Goal: Transaction & Acquisition: Purchase product/service

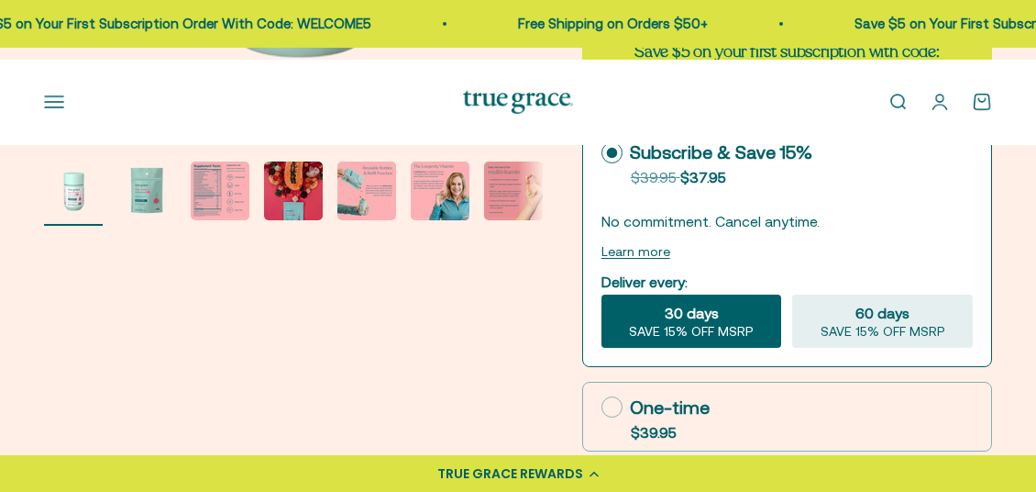
scroll to position [522, 0]
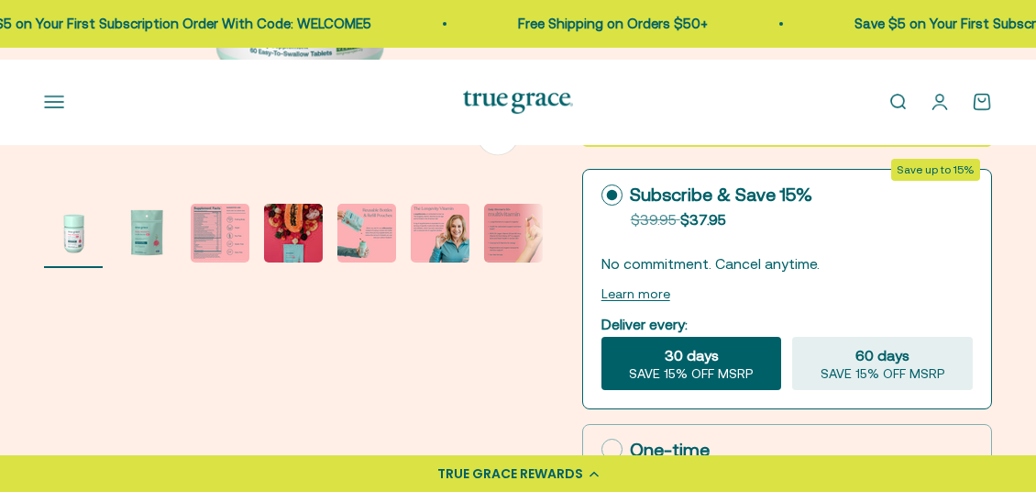
click at [228, 262] on img "Go to item 3" at bounding box center [220, 233] width 59 height 59
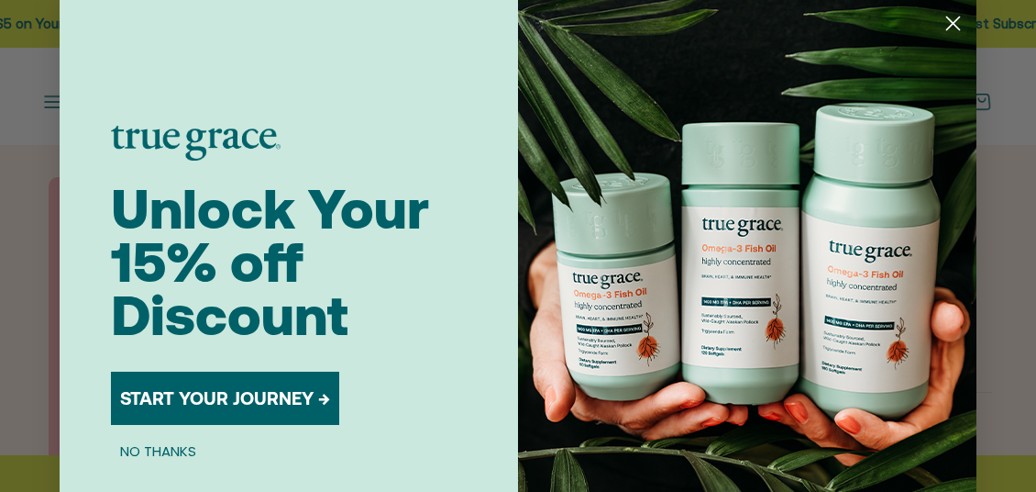
scroll to position [27, 0]
click at [938, 25] on circle "Close dialog" at bounding box center [953, 23] width 30 height 30
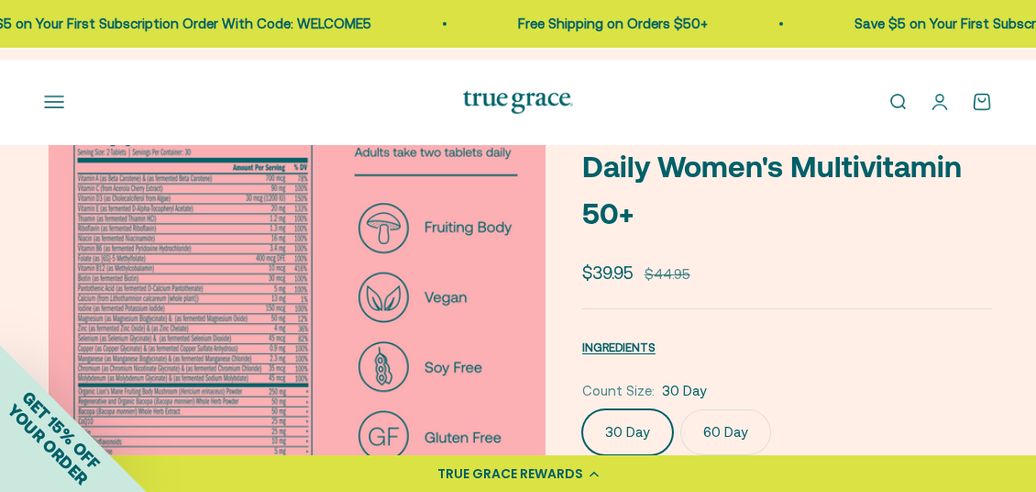
scroll to position [109, 0]
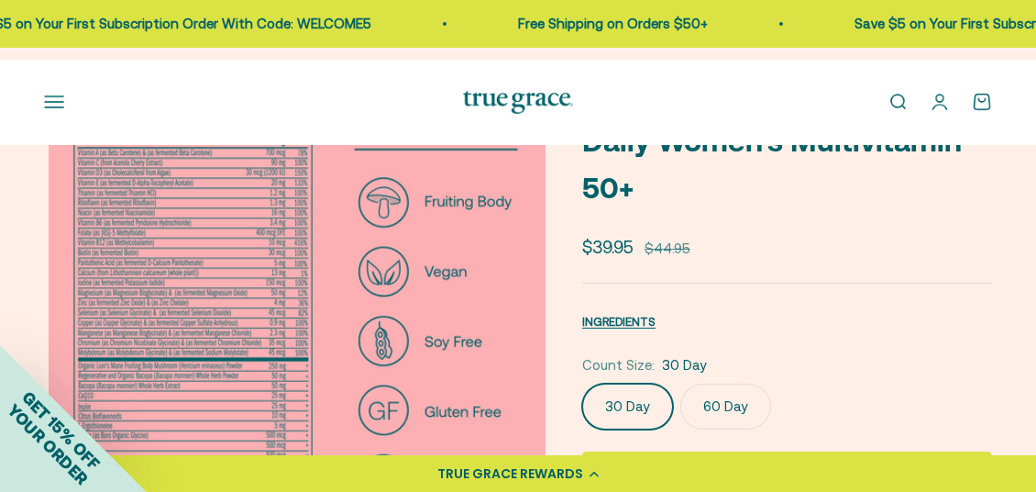
click at [191, 296] on img at bounding box center [300, 319] width 502 height 502
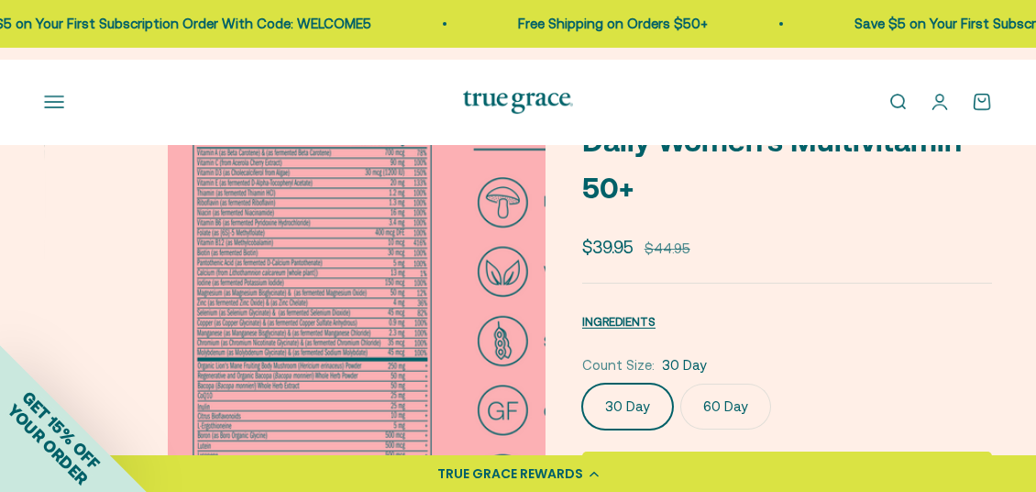
click at [191, 296] on media-carousel at bounding box center [295, 319] width 502 height 502
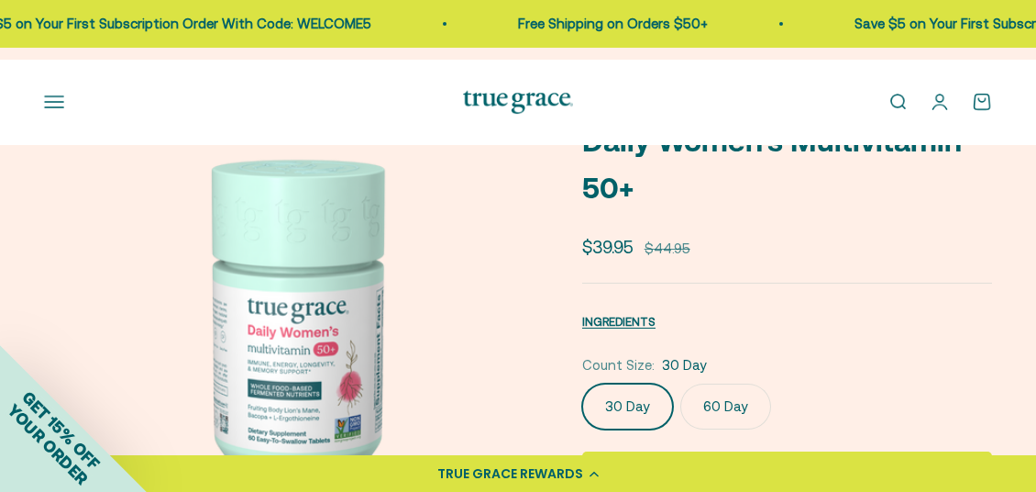
scroll to position [0, 0]
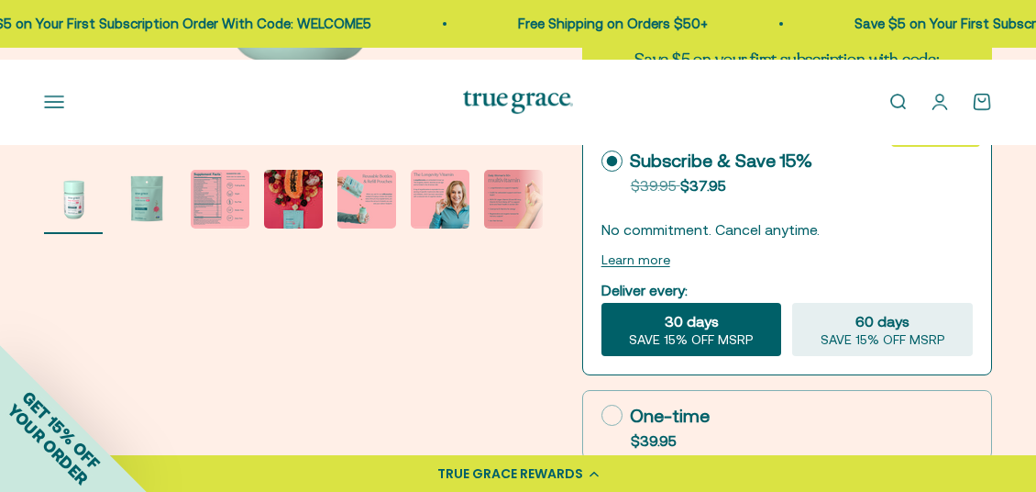
scroll to position [470, 0]
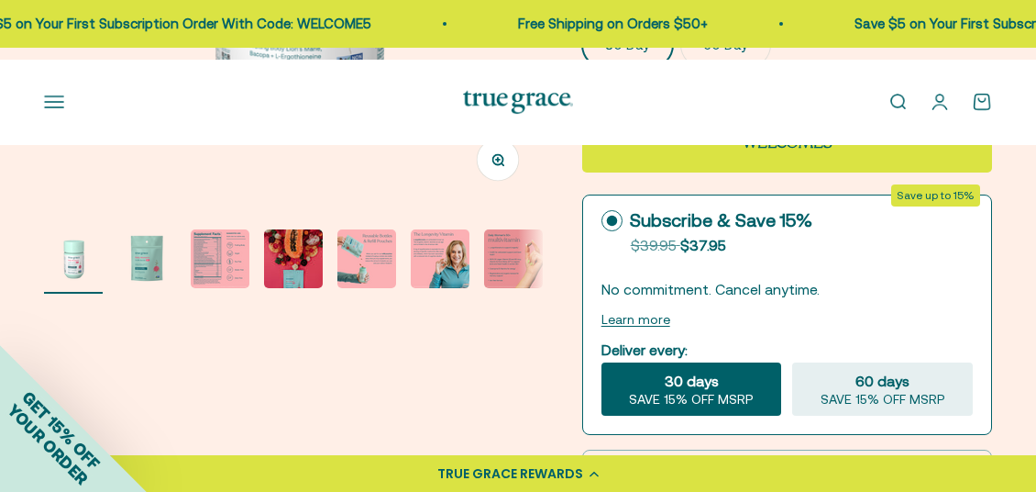
click at [236, 270] on img "Go to item 3" at bounding box center [220, 258] width 59 height 59
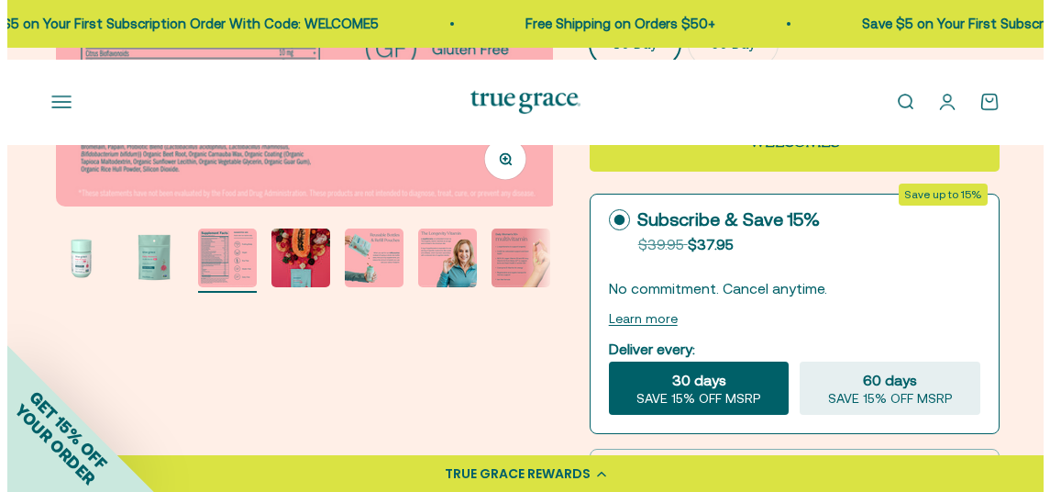
scroll to position [178, 0]
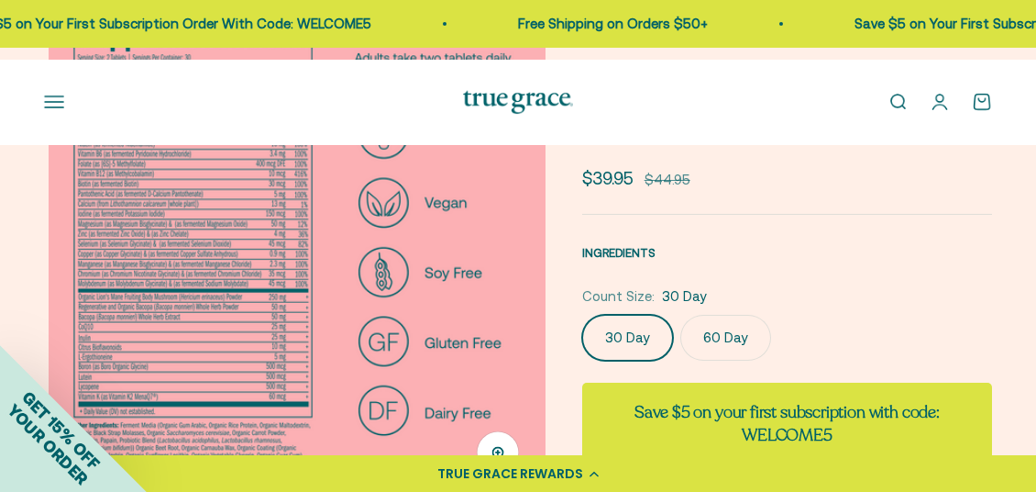
click at [656, 260] on span "INGREDIENTS" at bounding box center [618, 253] width 73 height 14
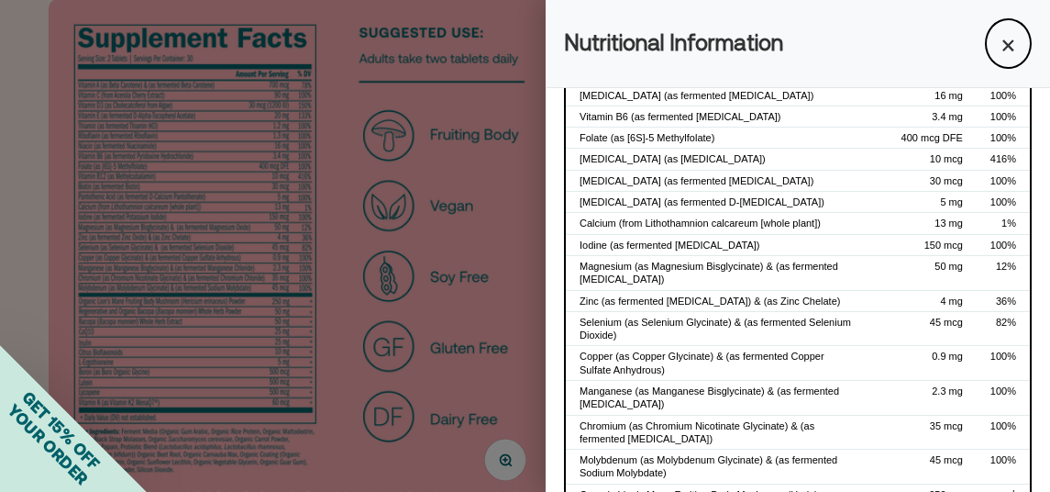
scroll to position [146, 0]
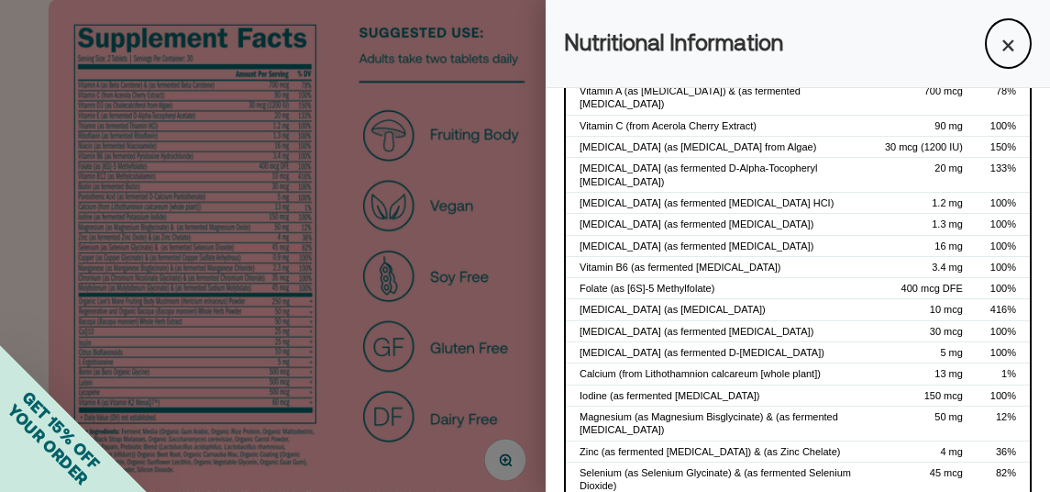
drag, startPoint x: 834, startPoint y: 463, endPoint x: 580, endPoint y: 113, distance: 432.2
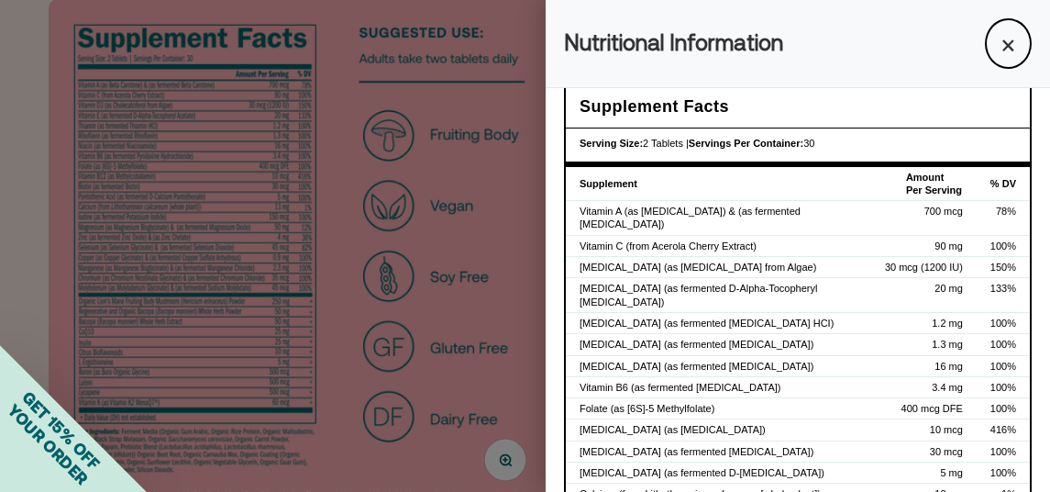
scroll to position [28, 0]
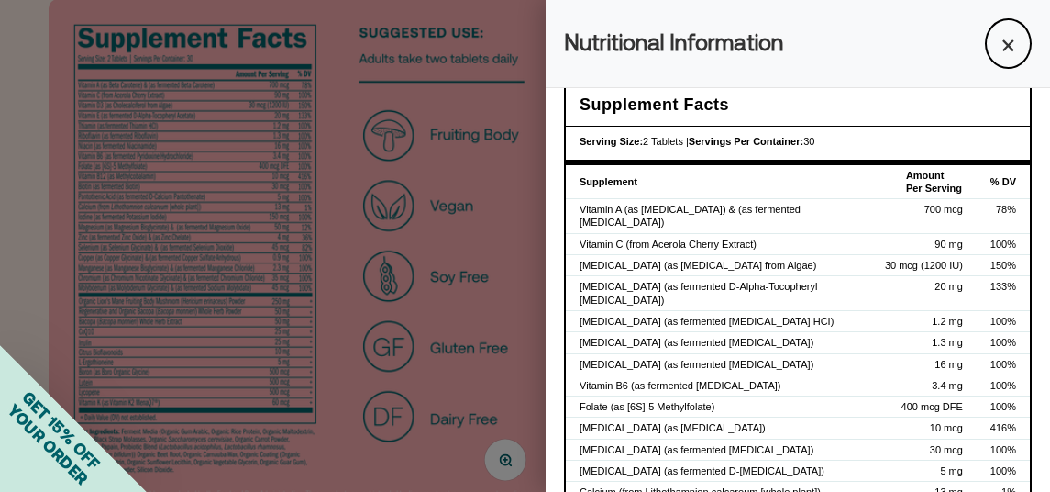
copy div "Vitamin A (as Beta Carotene) & (as fermented Beta Carotene) 700 mcg 78% Vitamin…"
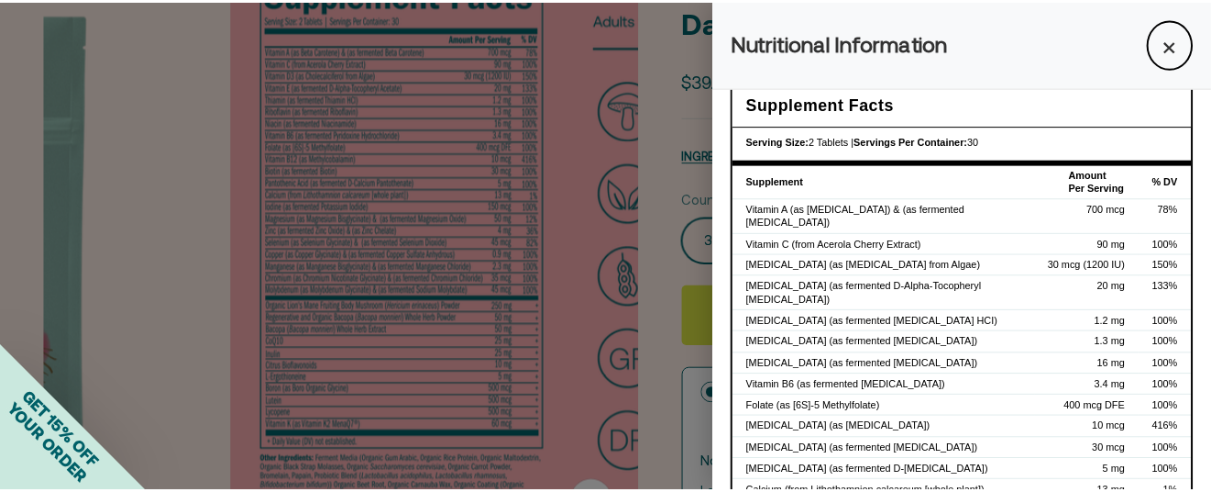
scroll to position [0, 1218]
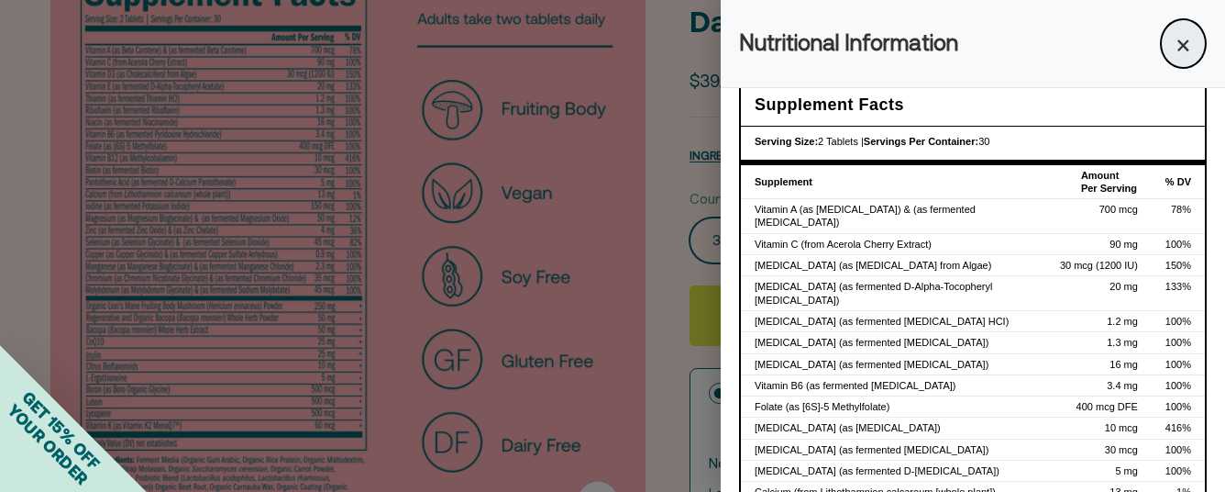
click at [1035, 34] on button "×" at bounding box center [1183, 43] width 47 height 50
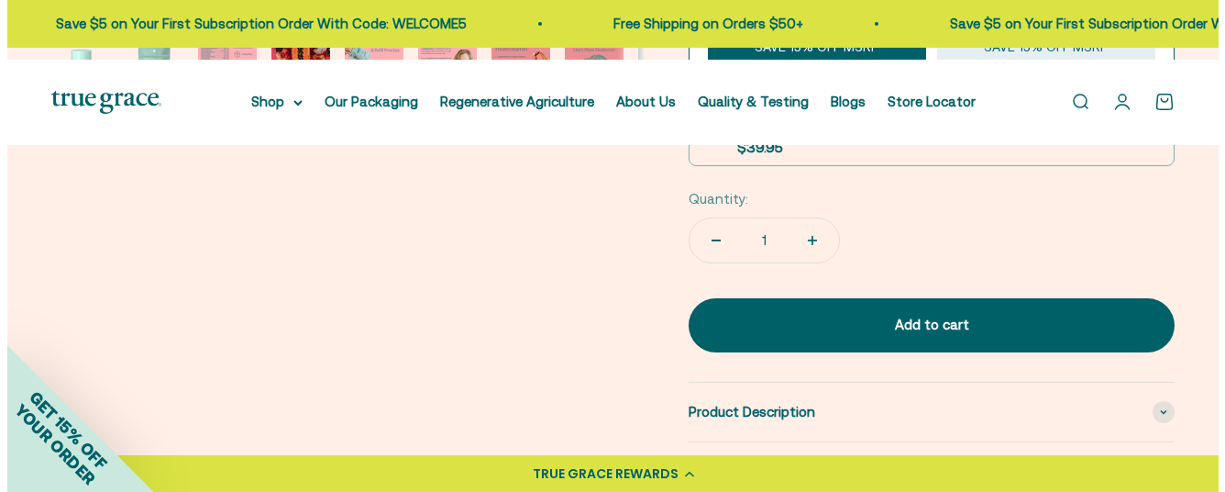
scroll to position [963, 0]
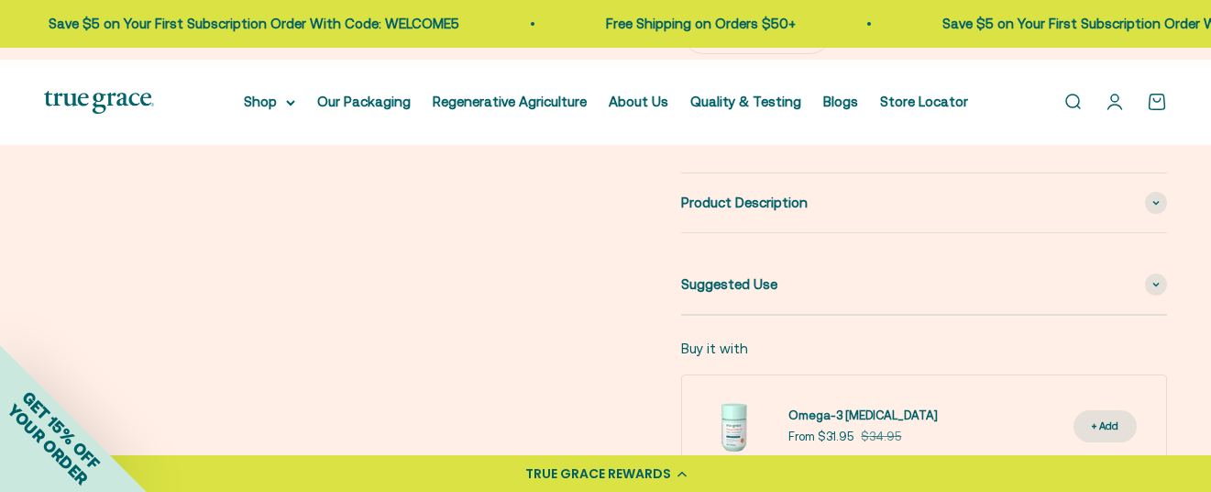
click at [901, 142] on button "Add to cart" at bounding box center [924, 115] width 486 height 53
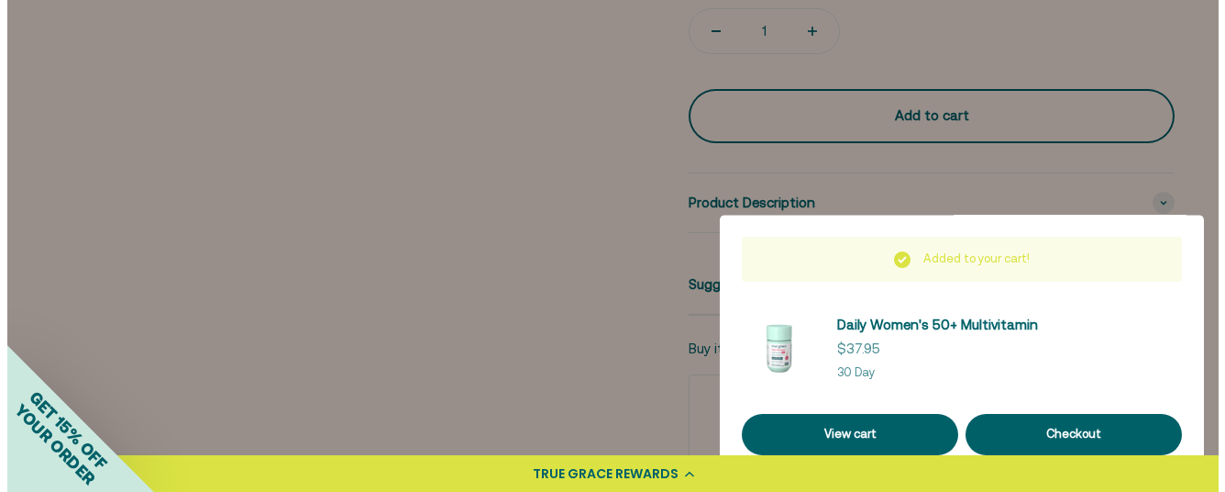
scroll to position [0, 1218]
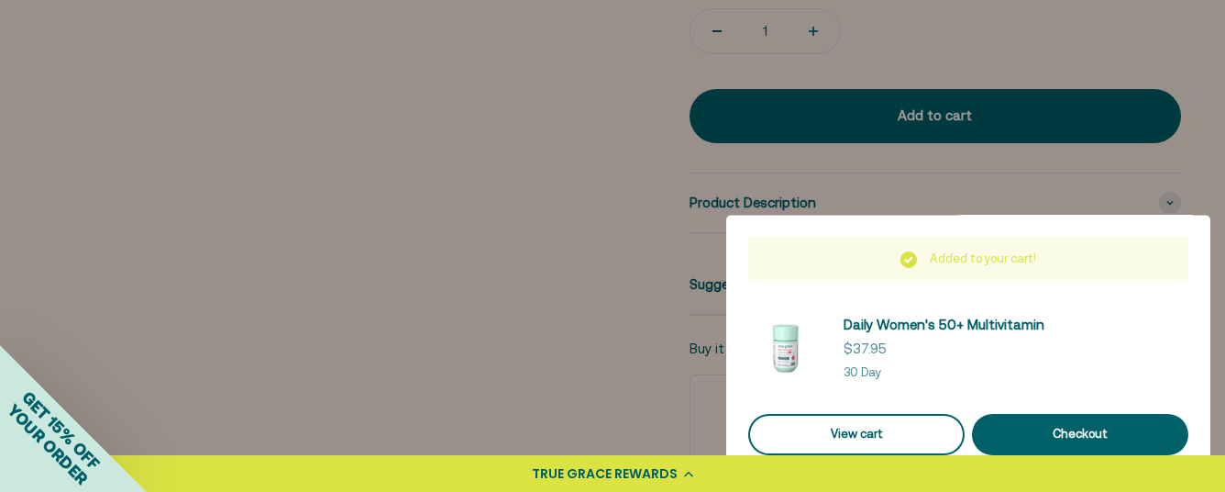
click at [908, 414] on link "View cart" at bounding box center [856, 434] width 216 height 41
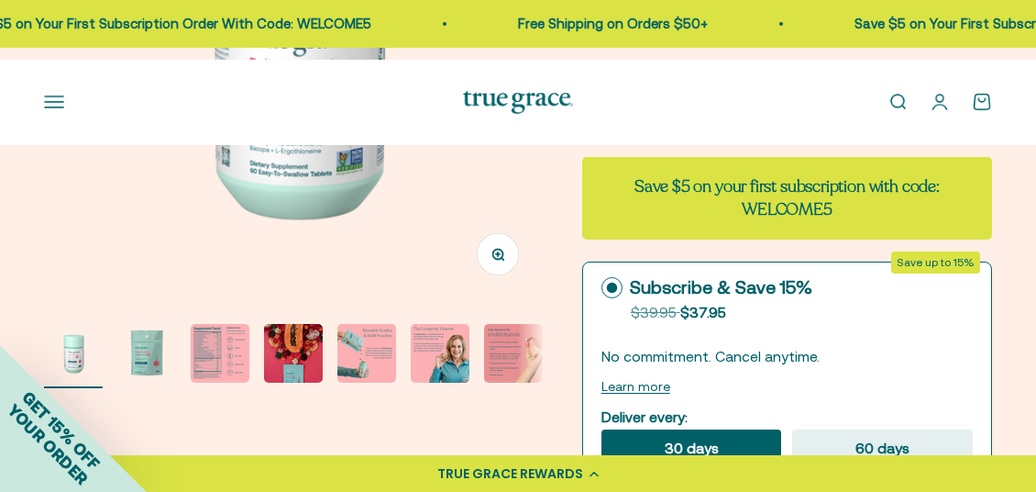
click at [221, 382] on img "Go to item 3" at bounding box center [220, 353] width 59 height 59
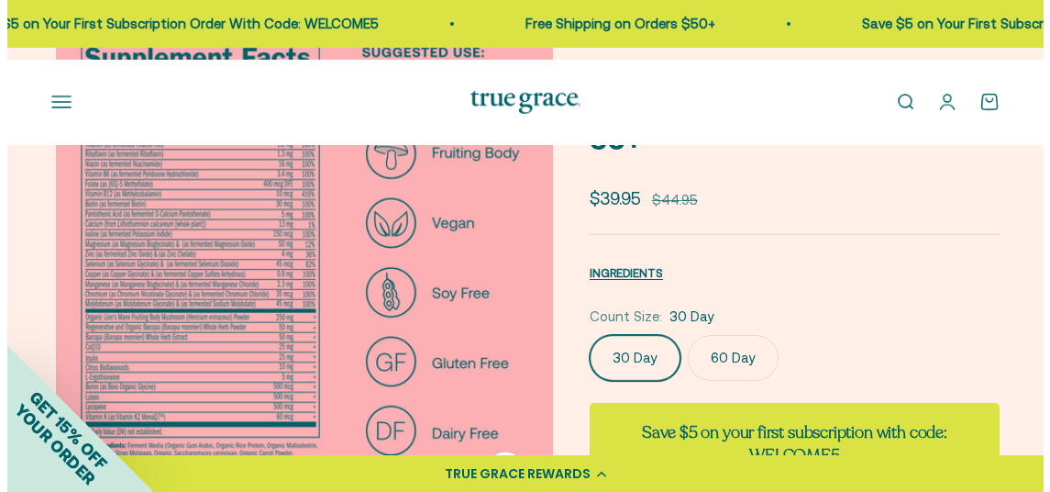
scroll to position [156, 0]
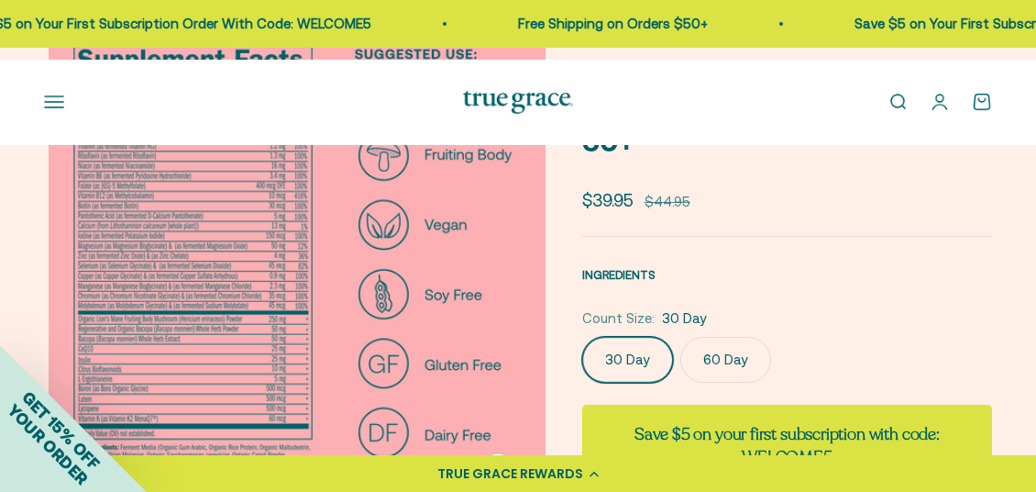
click at [618, 282] on span "INGREDIENTS" at bounding box center [618, 275] width 73 height 14
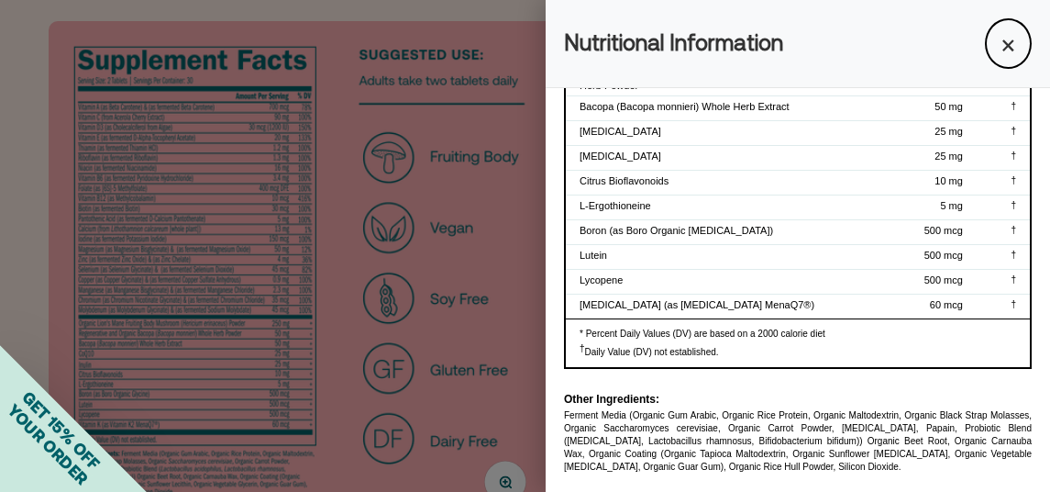
scroll to position [1394, 0]
drag, startPoint x: 776, startPoint y: 359, endPoint x: 760, endPoint y: 337, distance: 27.7
click at [760, 311] on div "Vitamin K (as Vitamin K2 MenaQ7®)" at bounding box center [719, 304] width 278 height 13
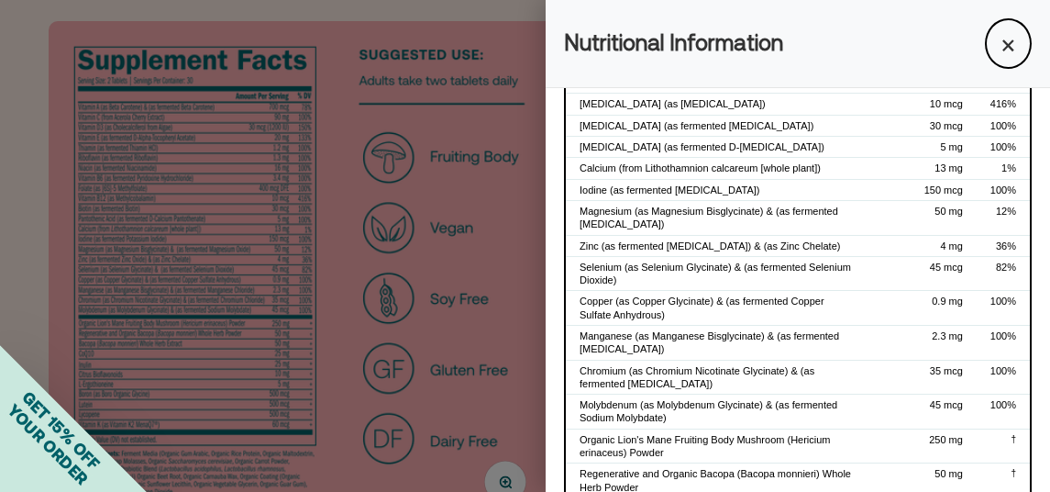
scroll to position [7, 0]
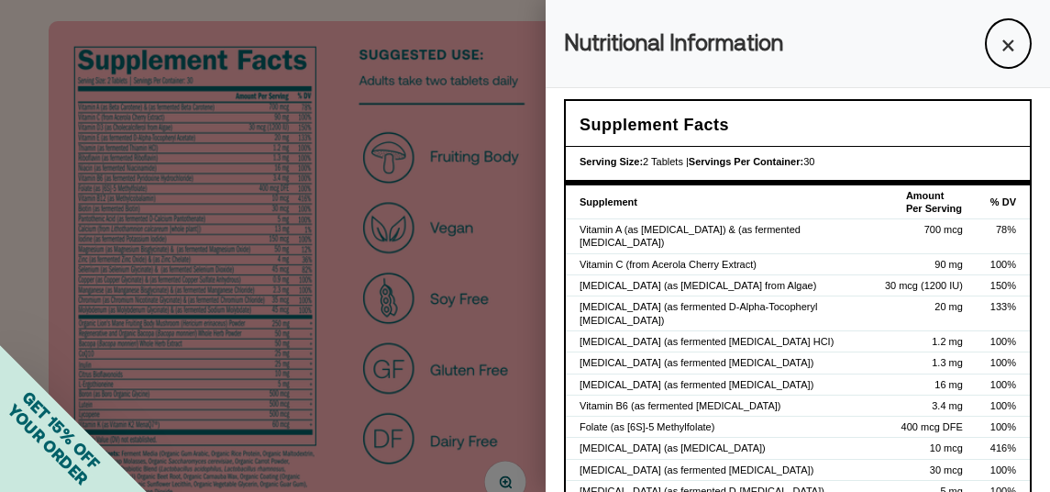
drag, startPoint x: 799, startPoint y: 466, endPoint x: 557, endPoint y: 45, distance: 485.6
click at [557, 45] on div "Nutritional Information × Supplement Facts Serving Size: 2 Tablets | Servings P…" at bounding box center [798, 246] width 504 height 492
copy div "Nutritional Information × Supplement Facts Serving Size: 2 Tablets | Servings P…"
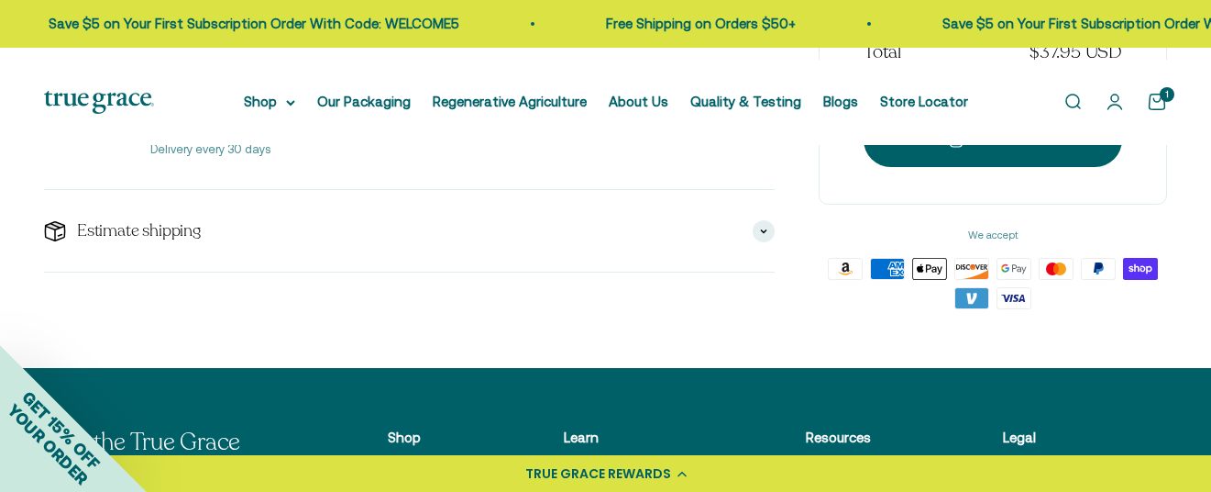
scroll to position [373, 0]
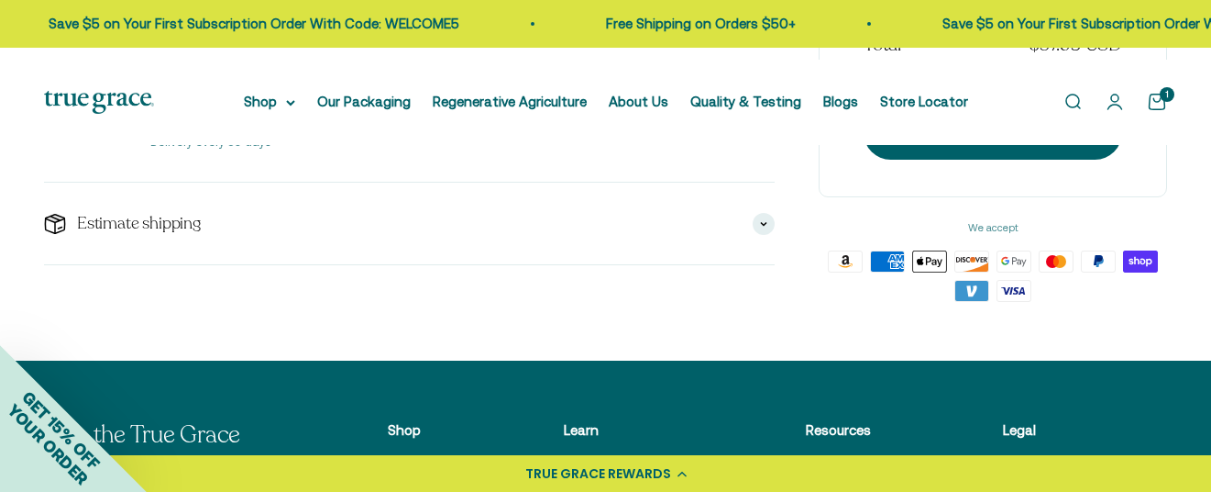
click at [531, 132] on link "Remove" at bounding box center [525, 126] width 37 height 11
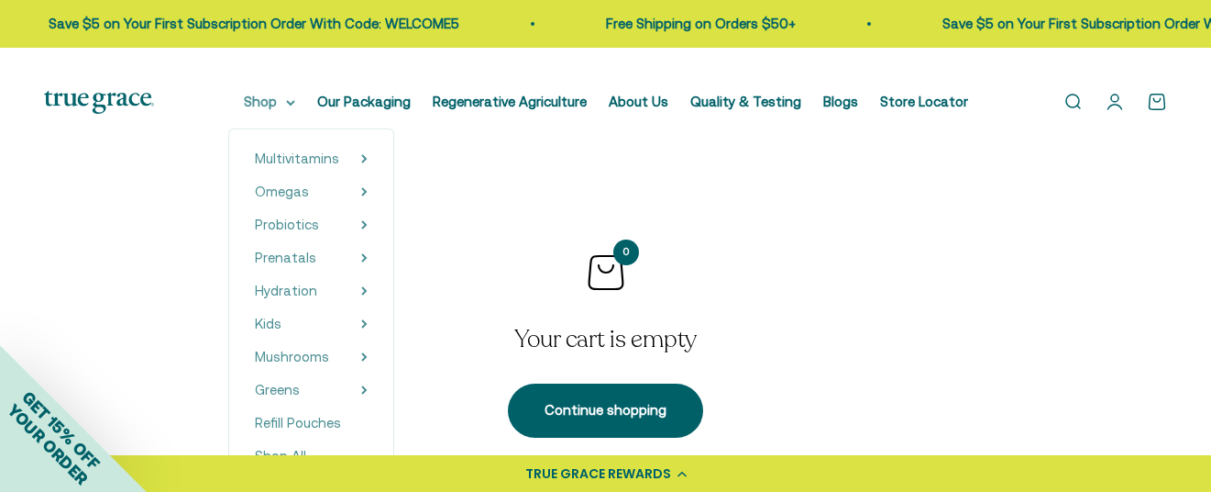
click at [288, 106] on icon at bounding box center [290, 103] width 9 height 6
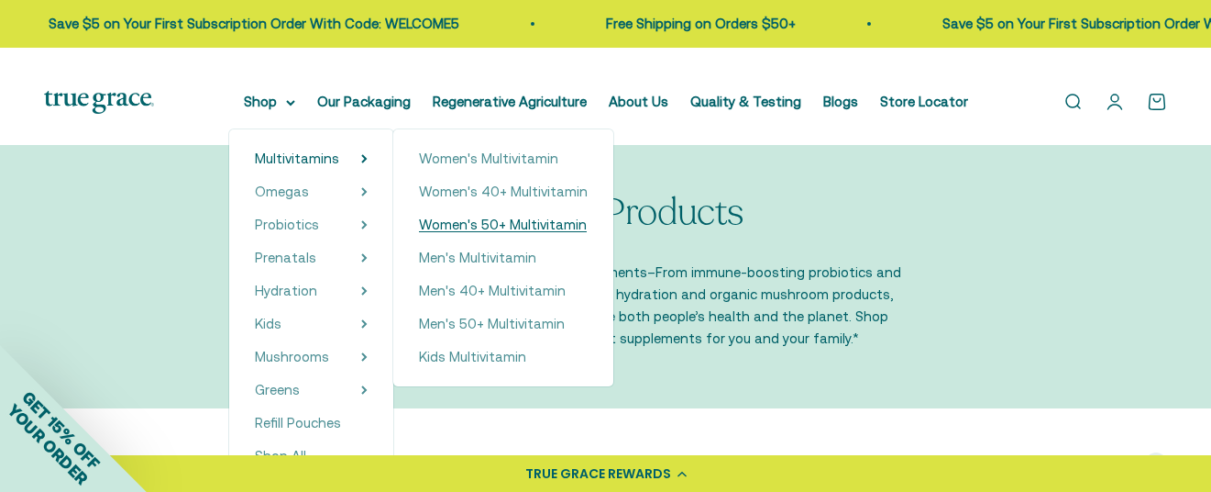
click at [490, 236] on span "Women's 50+ Multivitamin" at bounding box center [503, 225] width 168 height 22
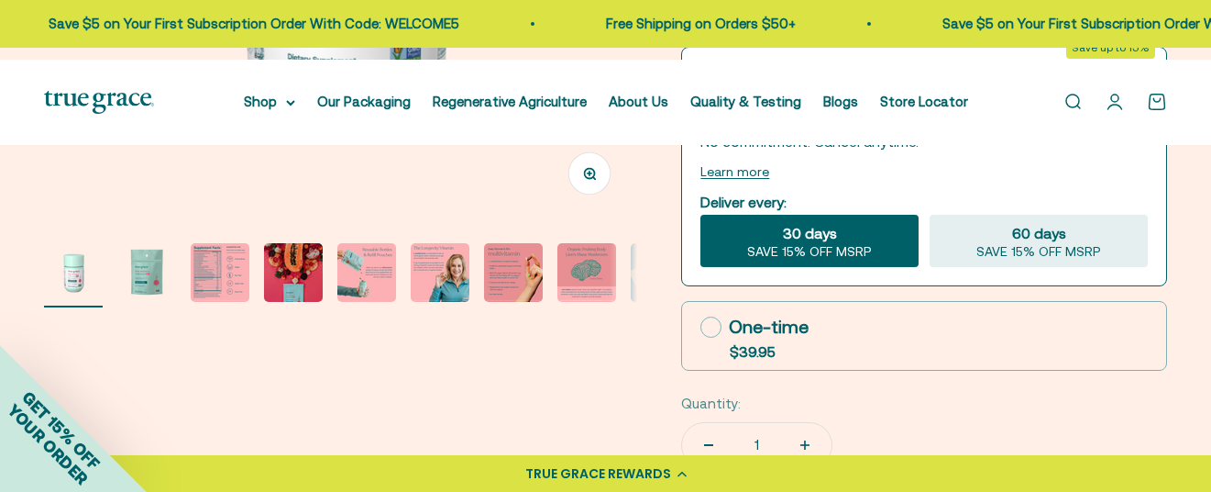
scroll to position [619, 0]
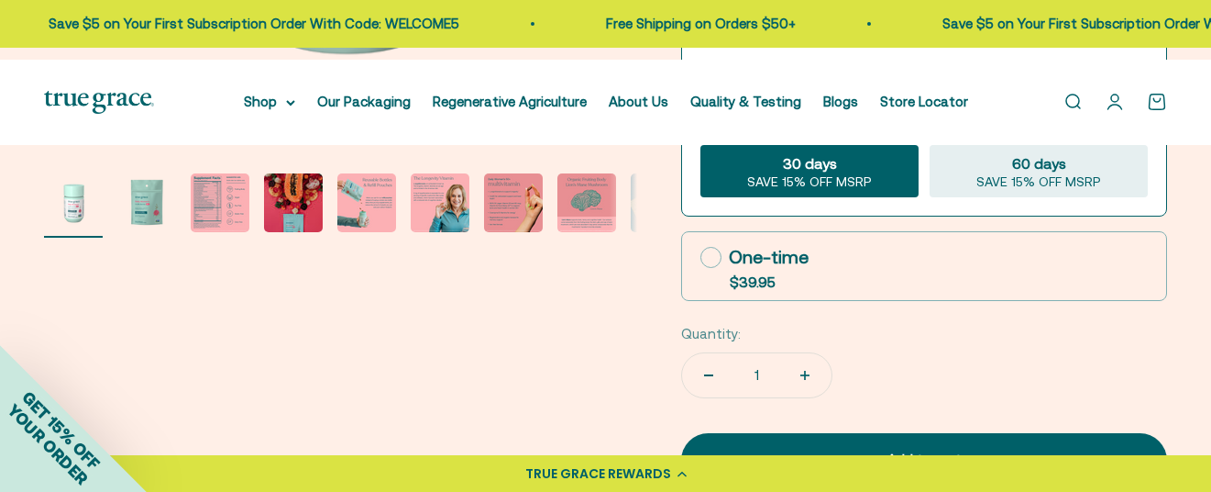
drag, startPoint x: 1218, startPoint y: 6, endPoint x: 1215, endPoint y: 51, distance: 45.9
click at [711, 13] on icon at bounding box center [711, 2] width 21 height 21
click at [701, 3] on input "Subscribe & Save 15% Original price strikethrough: $39.95 , Discounted price: $…" at bounding box center [700, 2] width 1 height 1
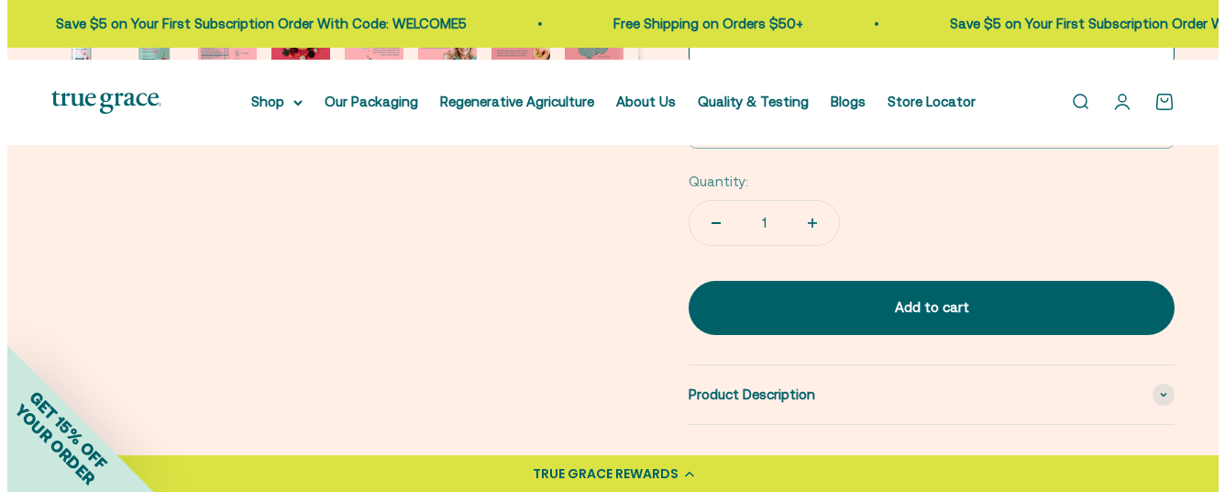
scroll to position [868, 0]
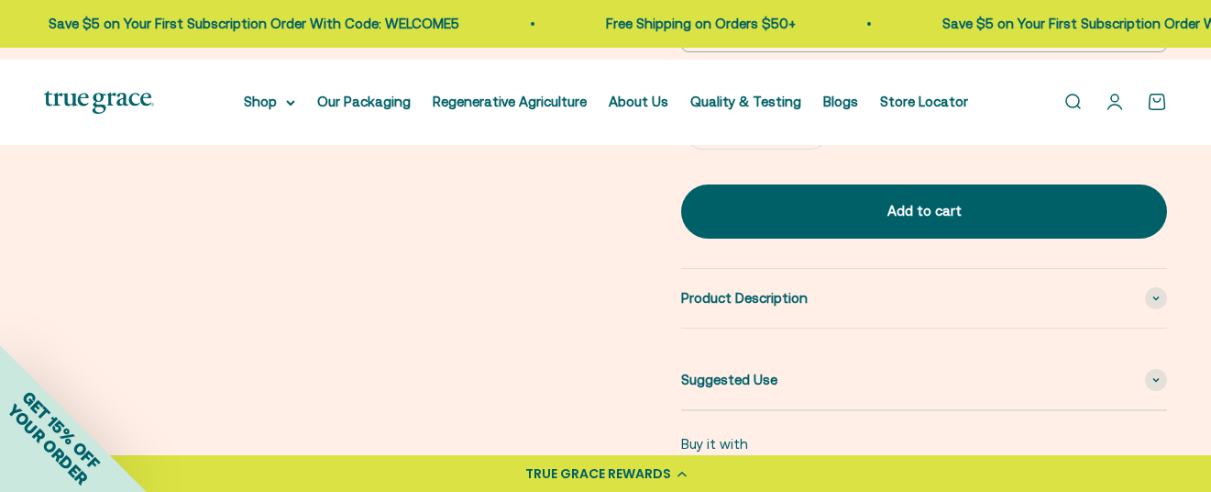
click at [717, 19] on icon at bounding box center [711, 8] width 21 height 21
click at [701, 9] on input "One-time $39.95" at bounding box center [700, 8] width 1 height 1
radio input "true"
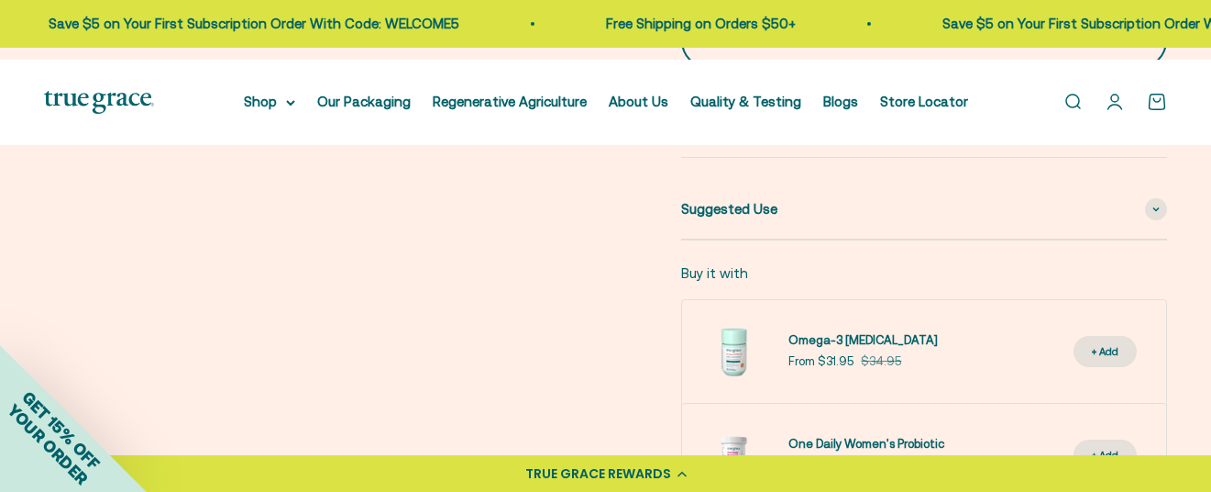
click at [903, 52] on div "Add to cart" at bounding box center [924, 41] width 413 height 22
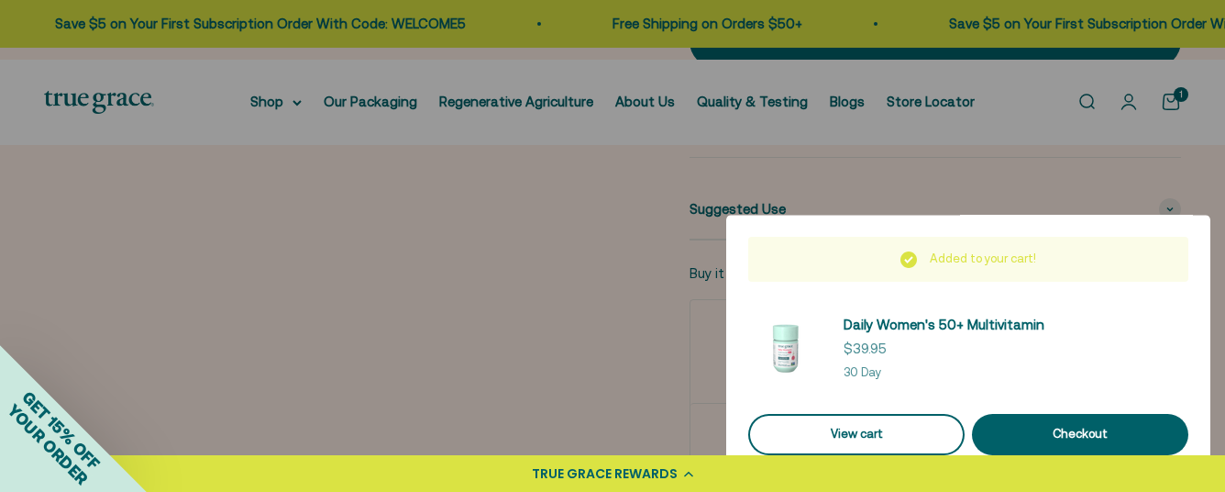
click at [910, 414] on link "View cart" at bounding box center [856, 434] width 216 height 41
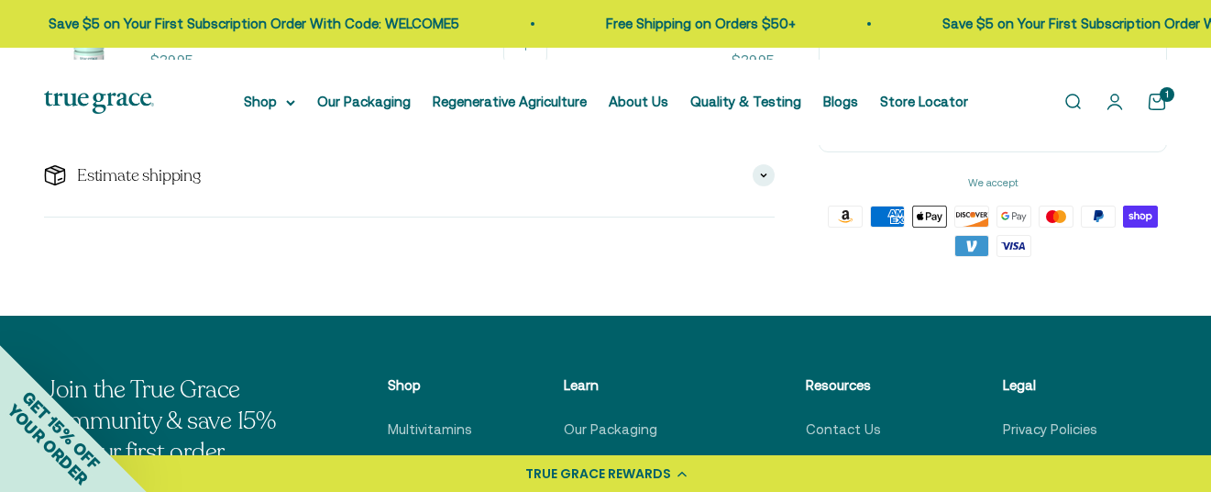
scroll to position [368, 0]
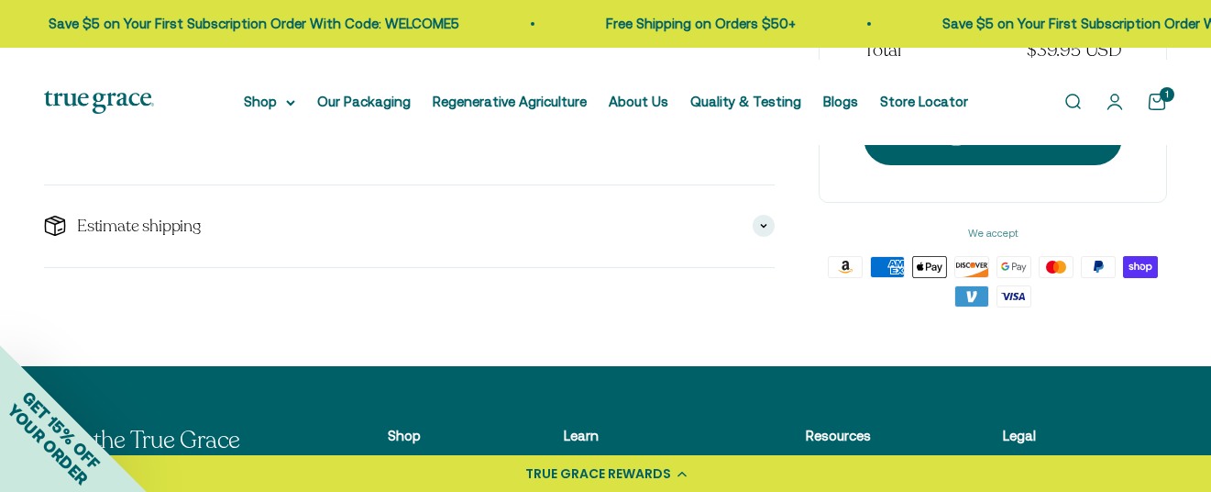
click at [373, 155] on line-item "Daily Women's 50+ Multivitamin Sale price $39.95 30 Day 1 Remove" at bounding box center [256, 111] width 424 height 88
click at [351, 94] on span "Daily Women's 50+ Multivitamin" at bounding box center [250, 87] width 201 height 16
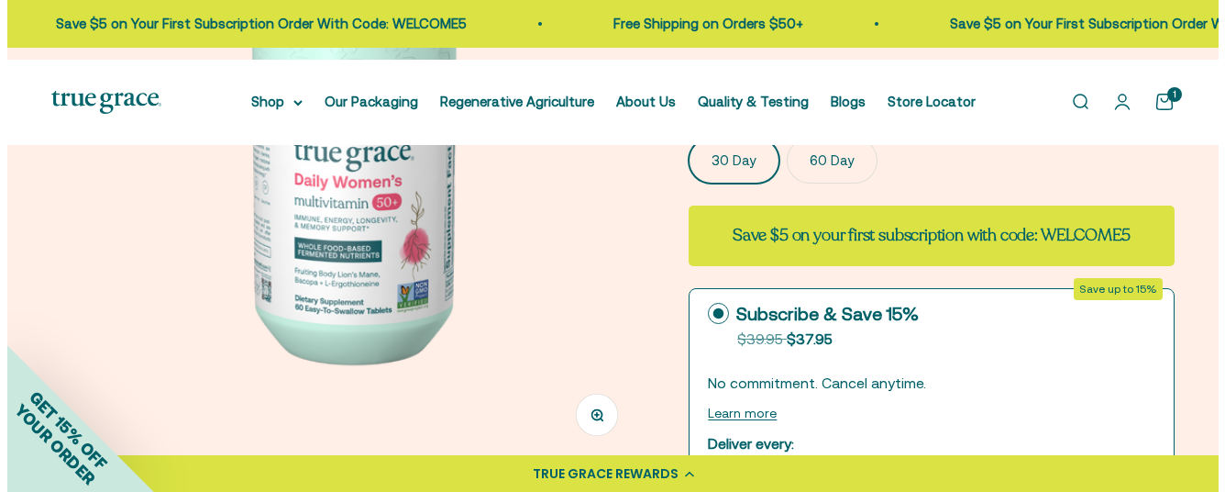
scroll to position [265, 0]
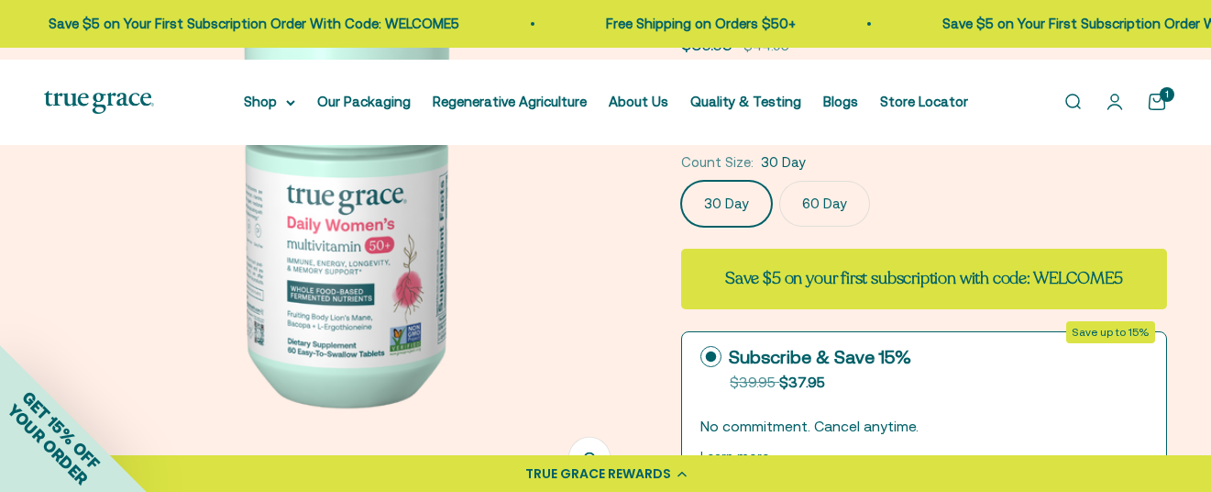
drag, startPoint x: 1220, startPoint y: 27, endPoint x: 1214, endPoint y: 73, distance: 47.1
click at [735, 129] on button "INGREDIENTS" at bounding box center [717, 118] width 73 height 22
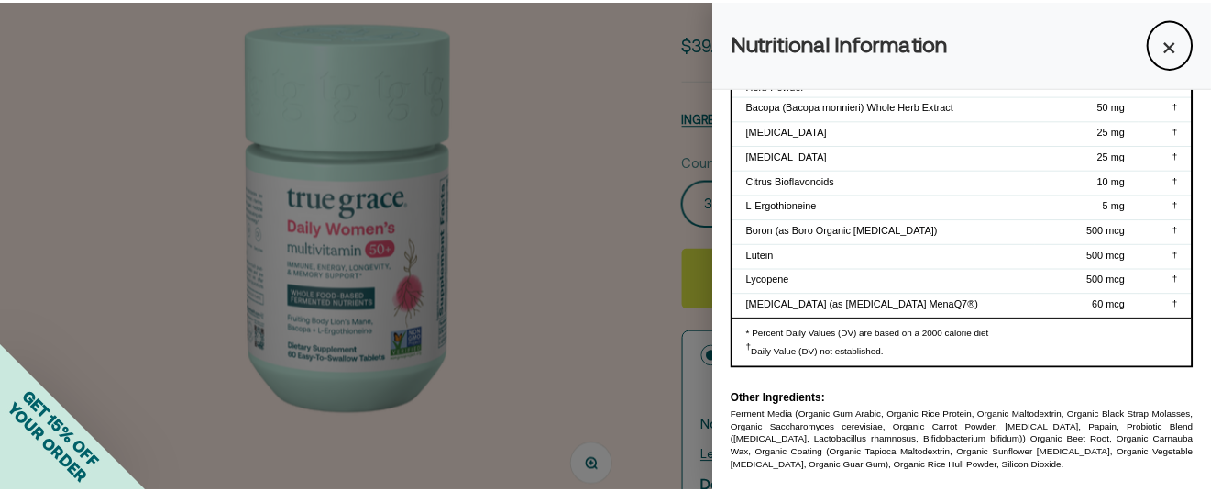
scroll to position [0, 0]
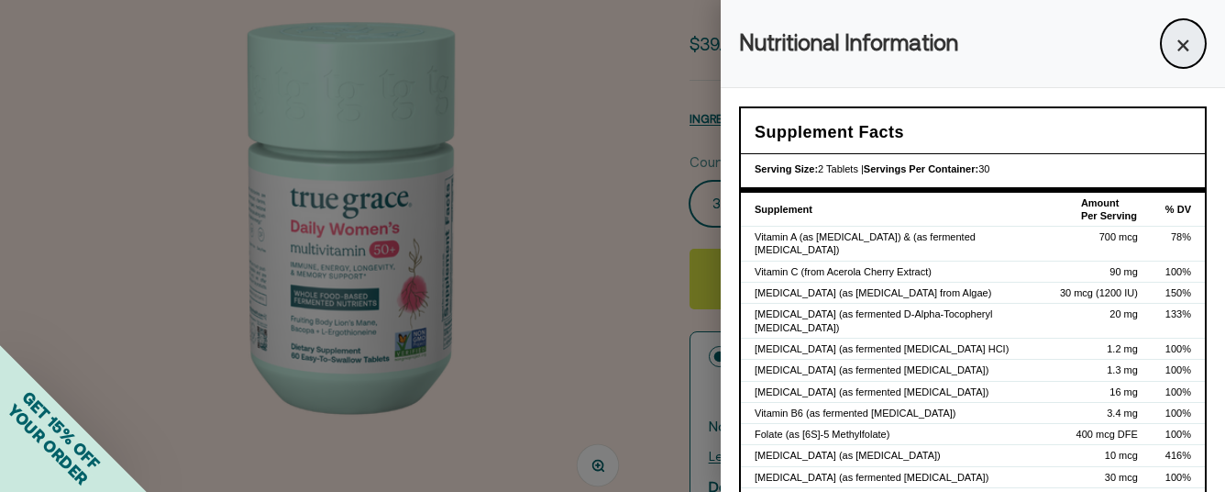
click at [1160, 39] on button "×" at bounding box center [1183, 43] width 47 height 50
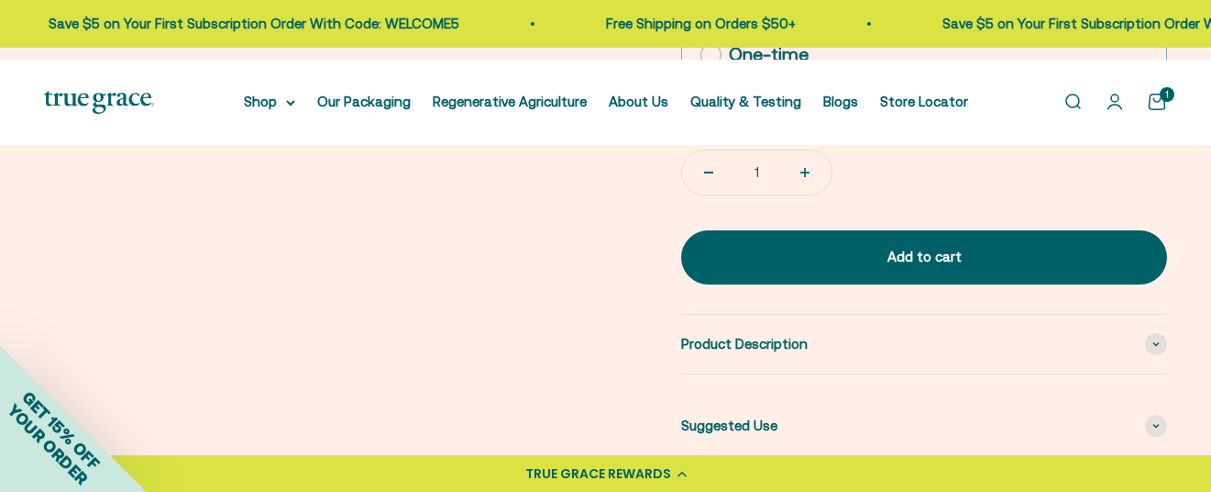
scroll to position [988, 0]
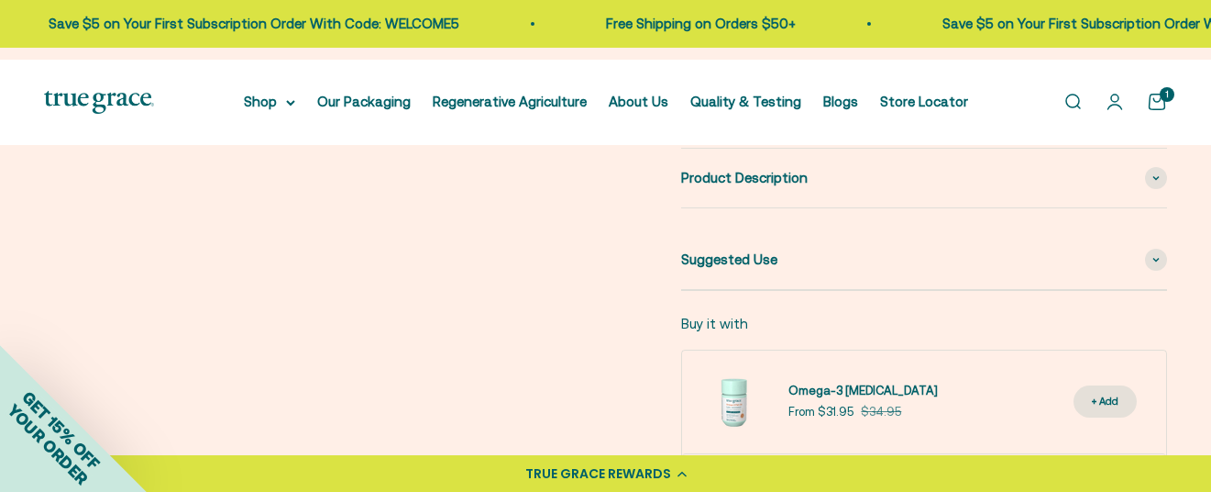
click at [0, 0] on slot "1" at bounding box center [0, 0] width 0 height 0
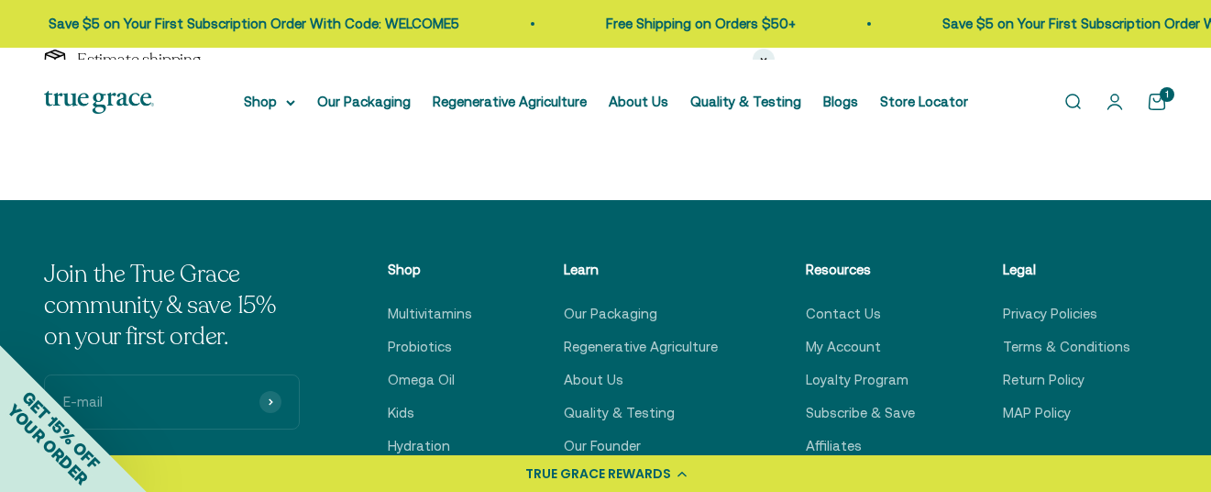
scroll to position [528, 0]
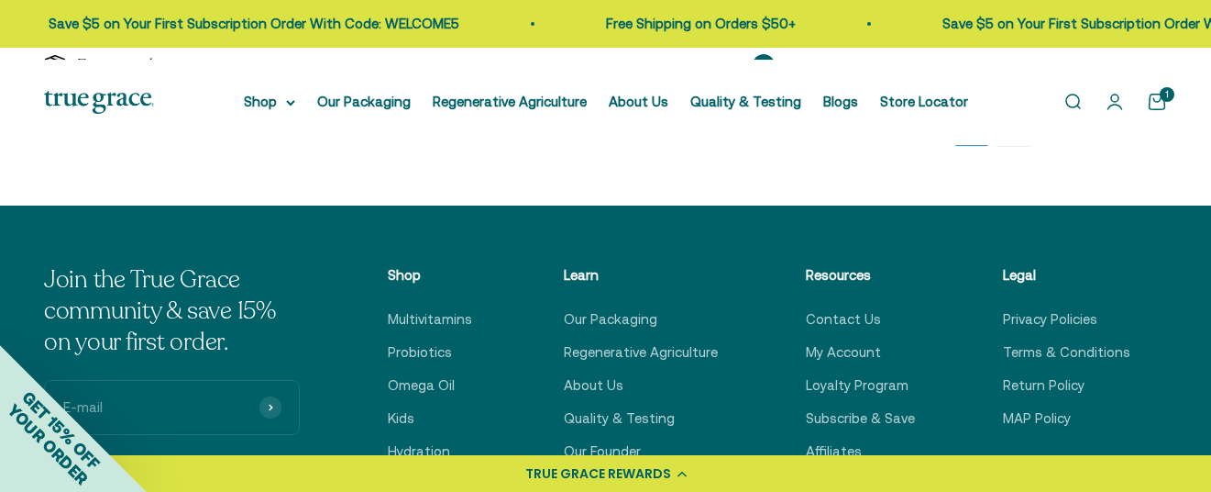
click at [753, 76] on span at bounding box center [764, 65] width 22 height 22
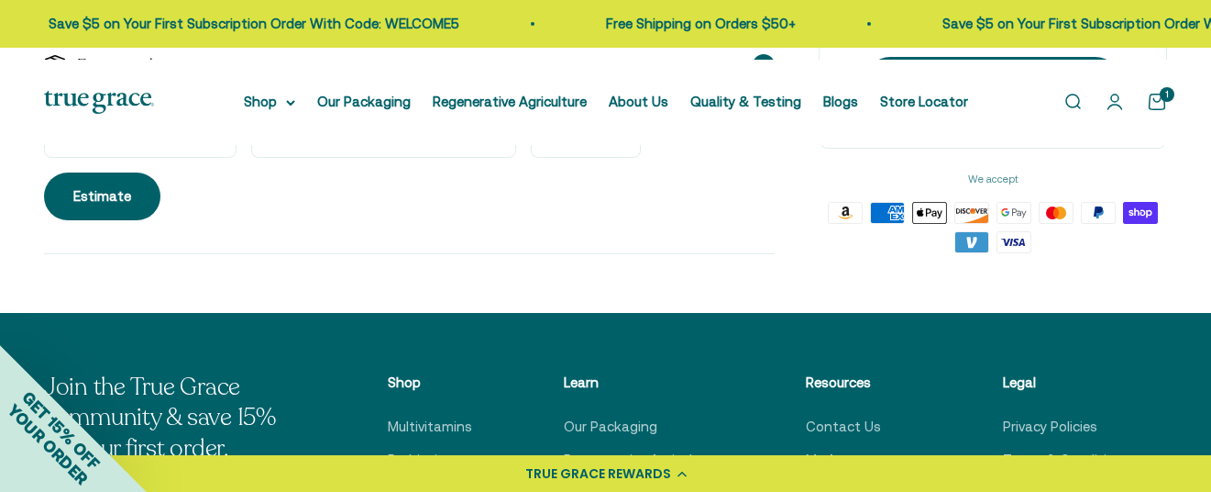
click at [384, 158] on select "Alabama Alaska American Samoa Arizona Arkansas Armed Forces Americas Armed Forc…" at bounding box center [383, 130] width 265 height 55
select select "Louisiana"
click at [251, 158] on select "Alabama Alaska American Samoa Arizona Arkansas Armed Forces Americas Armed Forc…" at bounding box center [383, 130] width 265 height 55
click at [569, 158] on input "Zip code" at bounding box center [586, 130] width 110 height 55
type input "70130"
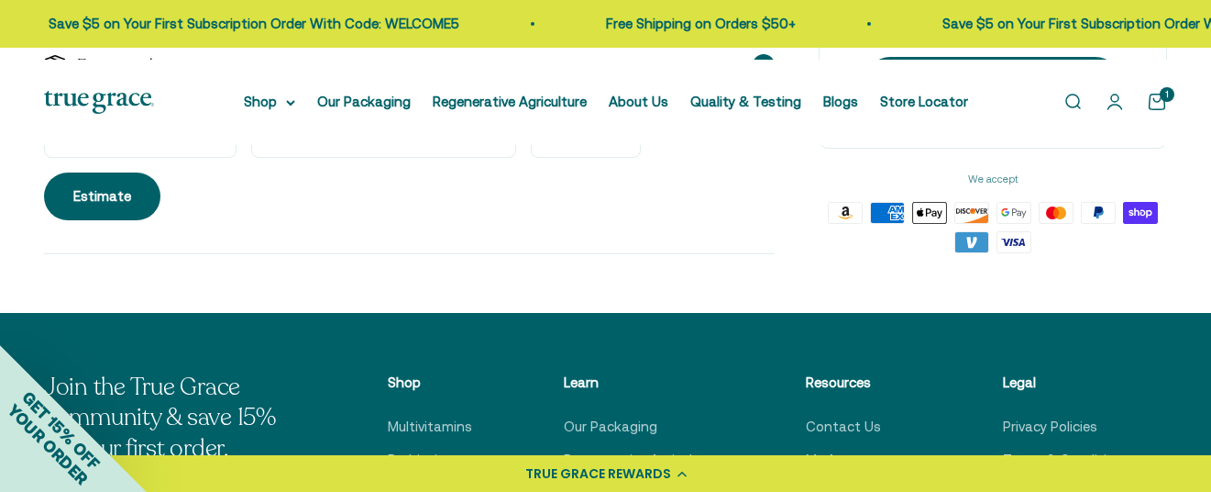
click at [44, 172] on button "Estimate" at bounding box center [102, 196] width 116 height 48
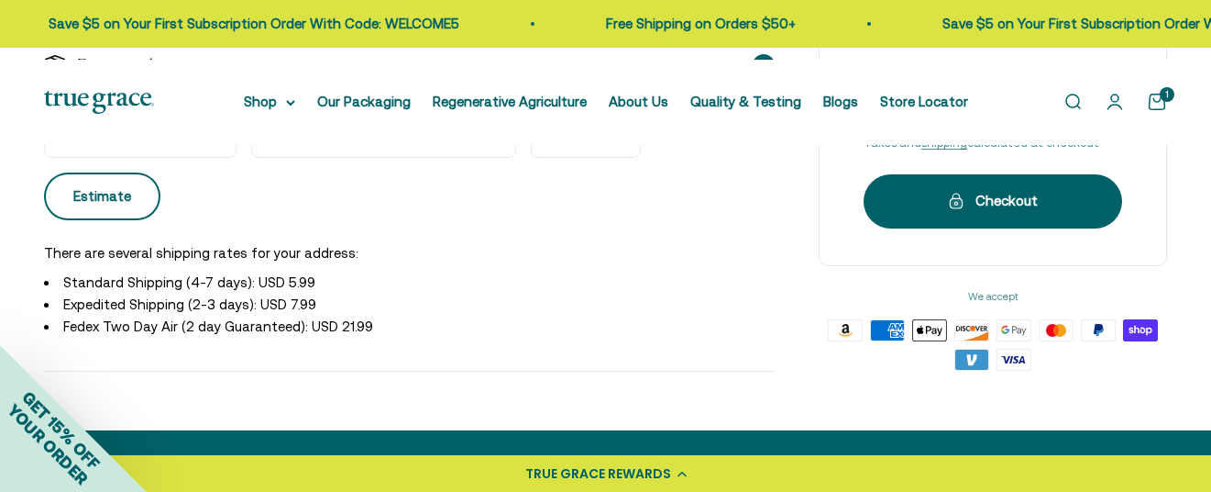
click at [160, 220] on button "Estimate" at bounding box center [102, 196] width 116 height 48
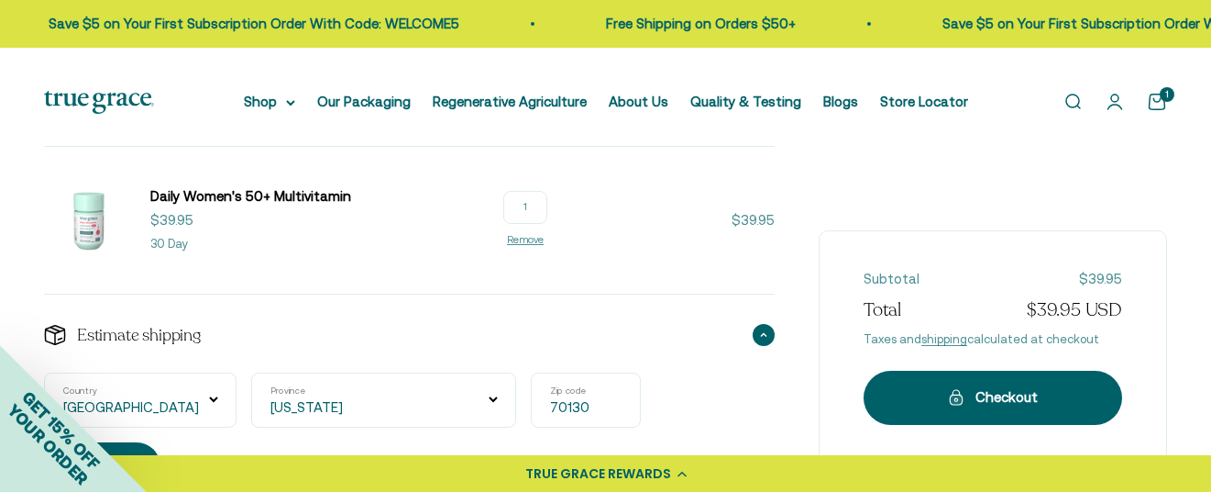
scroll to position [0, 0]
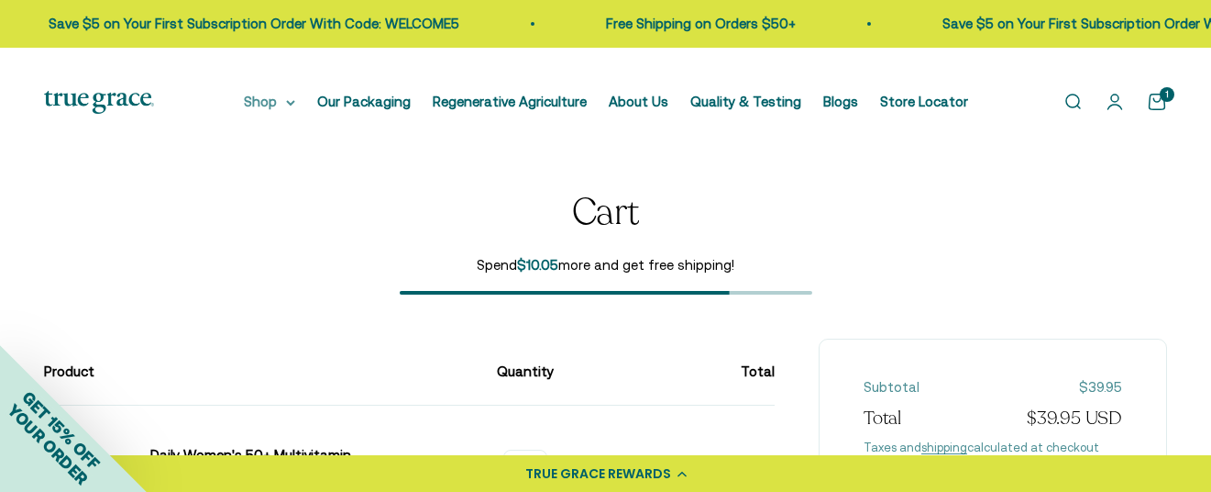
click at [292, 113] on summary "Shop" at bounding box center [269, 102] width 51 height 22
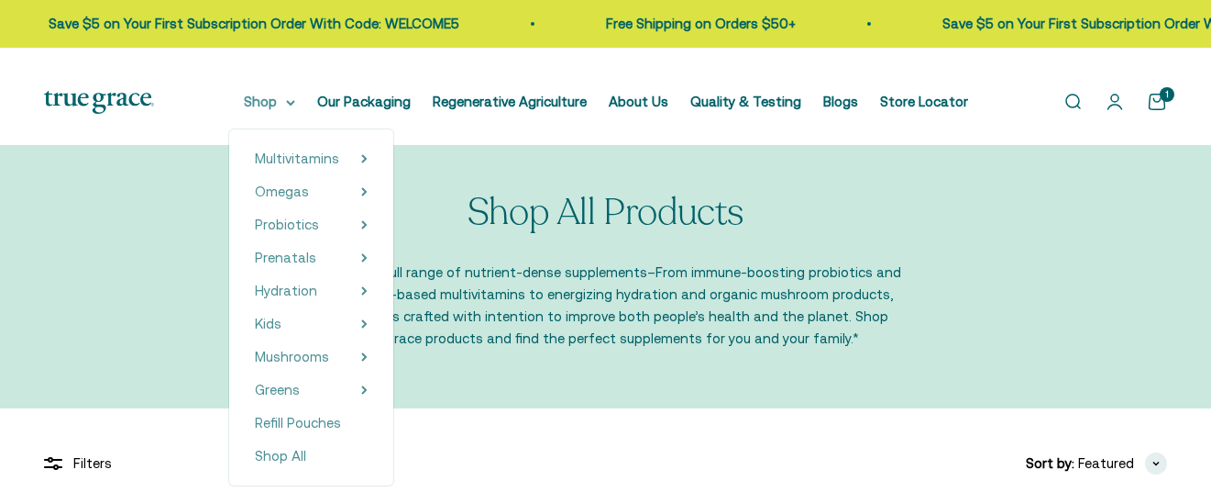
click at [282, 111] on summary "Shop" at bounding box center [269, 102] width 51 height 22
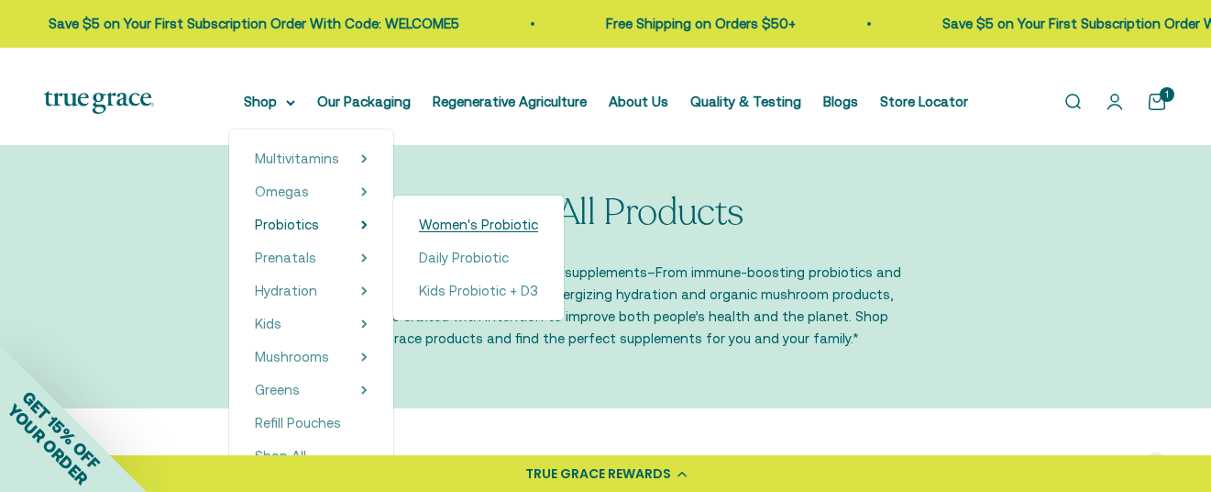
click at [485, 232] on span "Women's Probiotic" at bounding box center [478, 224] width 119 height 16
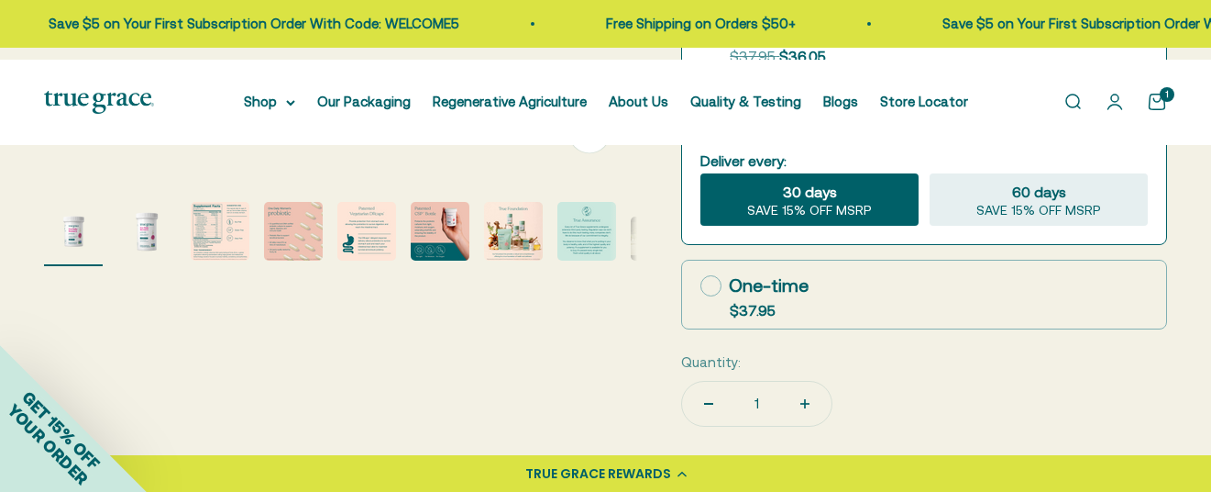
scroll to position [566, 0]
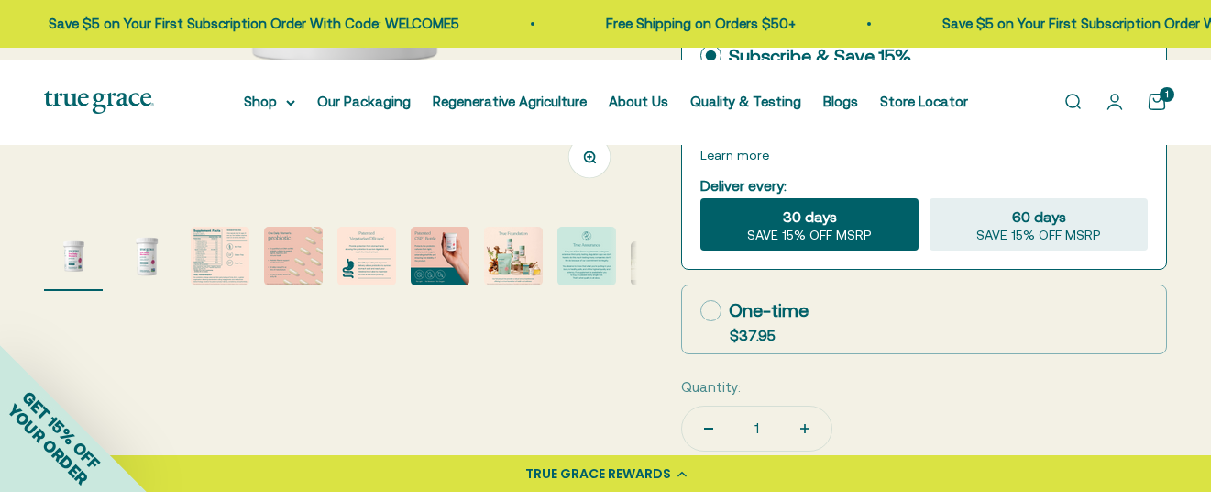
click at [216, 285] on img "Go to item 3" at bounding box center [220, 256] width 59 height 59
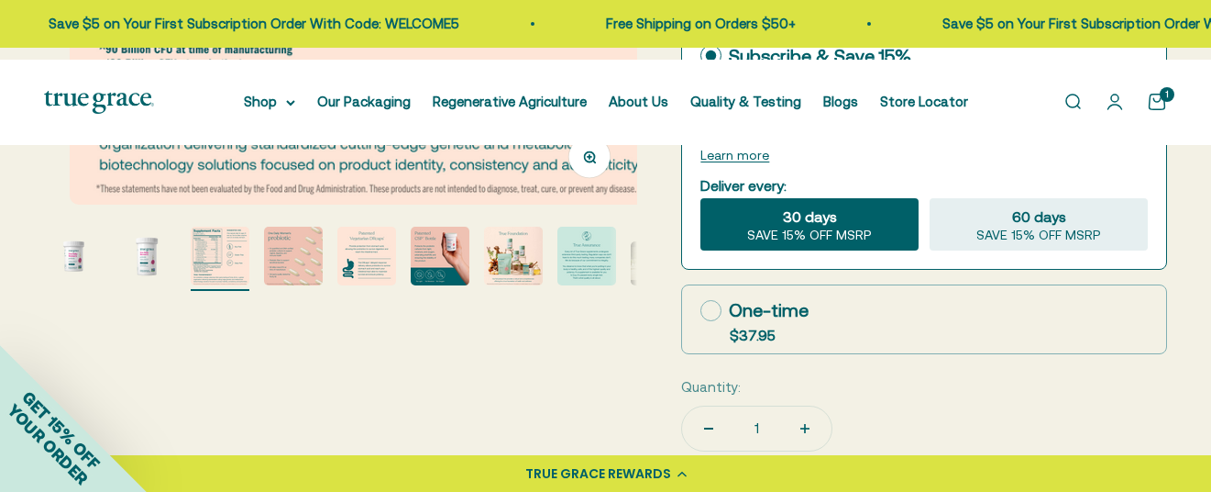
scroll to position [0, 1202]
click at [221, 285] on img "Go to item 3" at bounding box center [220, 256] width 59 height 59
click at [579, 177] on button "Zoom" at bounding box center [589, 156] width 41 height 41
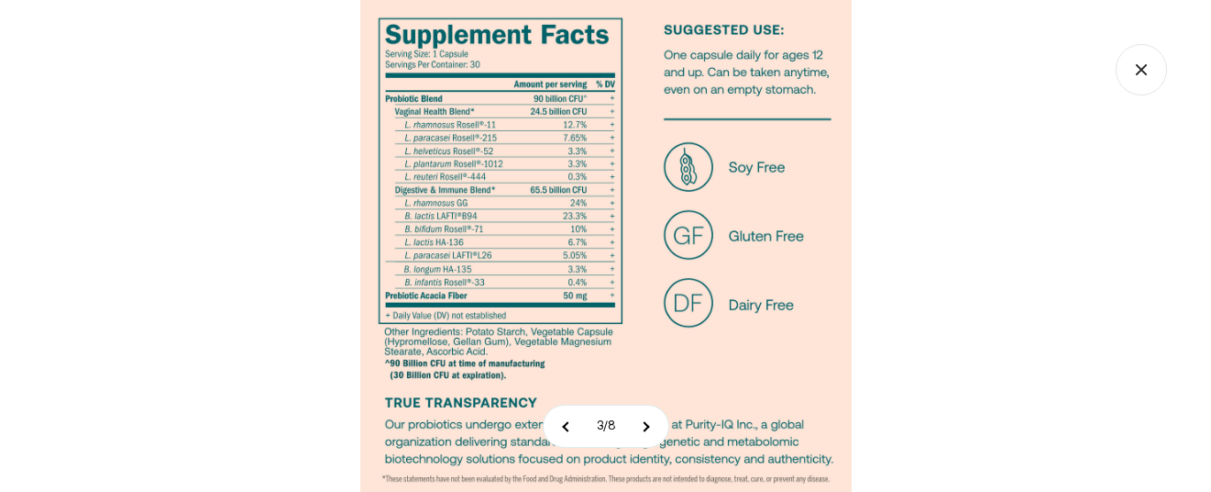
scroll to position [0, 0]
click at [1145, 61] on icon "Close gallery" at bounding box center [1141, 69] width 51 height 51
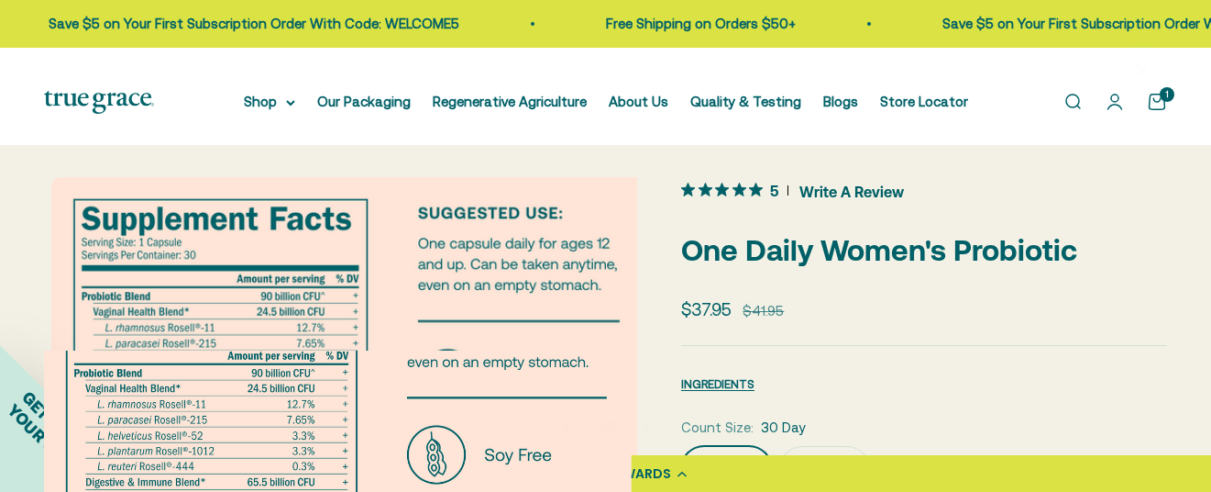
scroll to position [423, 0]
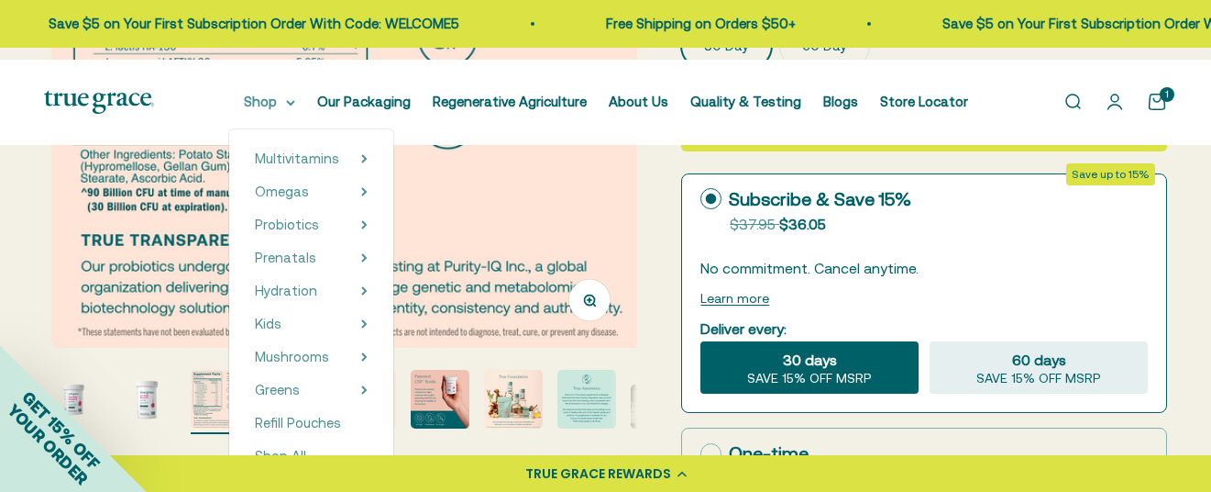
click at [282, 100] on summary "Shop" at bounding box center [269, 102] width 51 height 22
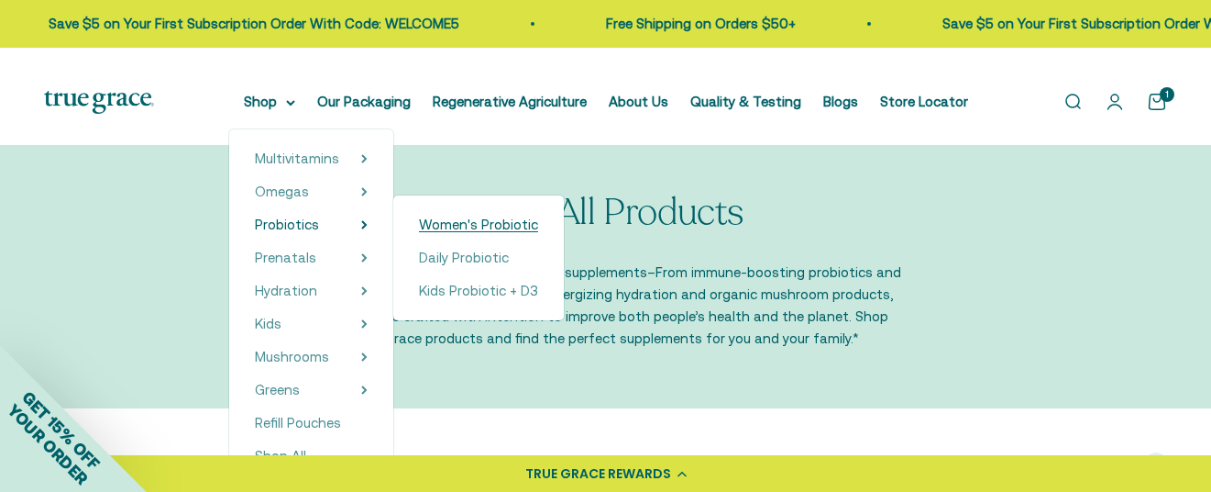
click at [461, 232] on span "Women's Probiotic" at bounding box center [478, 224] width 119 height 16
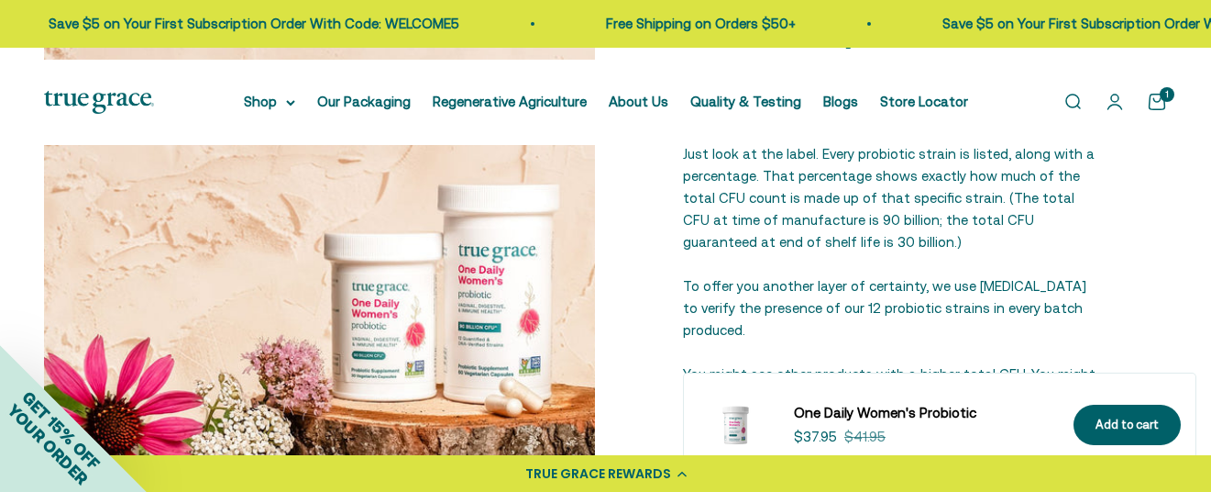
scroll to position [2194, 0]
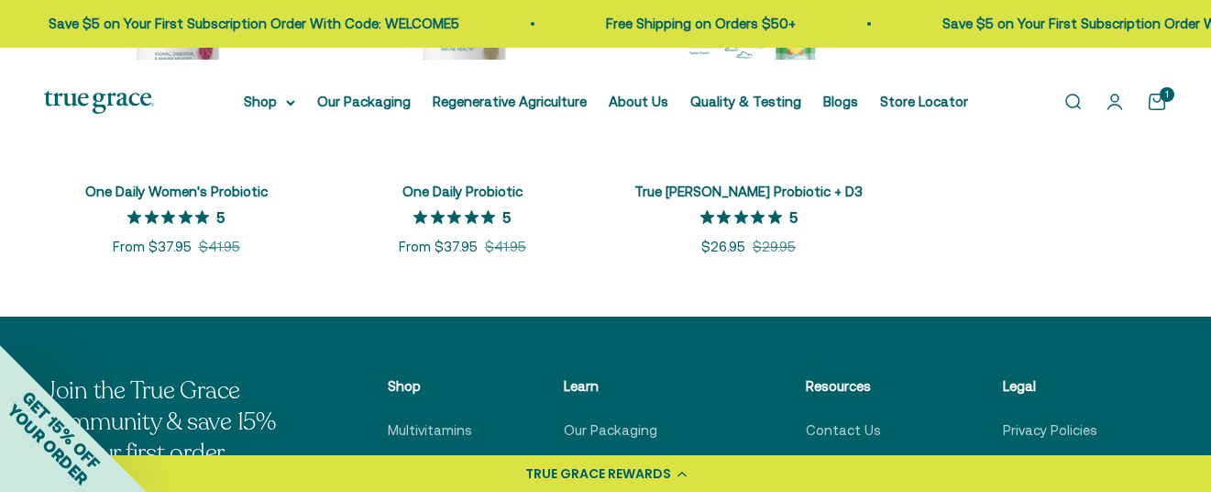
scroll to position [568, 0]
click at [255, 259] on div "One Daily Women's Probiotic 5 out of 5 star rating 5 Sale price From $37.95 Reg…" at bounding box center [176, 220] width 264 height 77
click at [240, 199] on link "One Daily Women's Probiotic" at bounding box center [176, 191] width 182 height 16
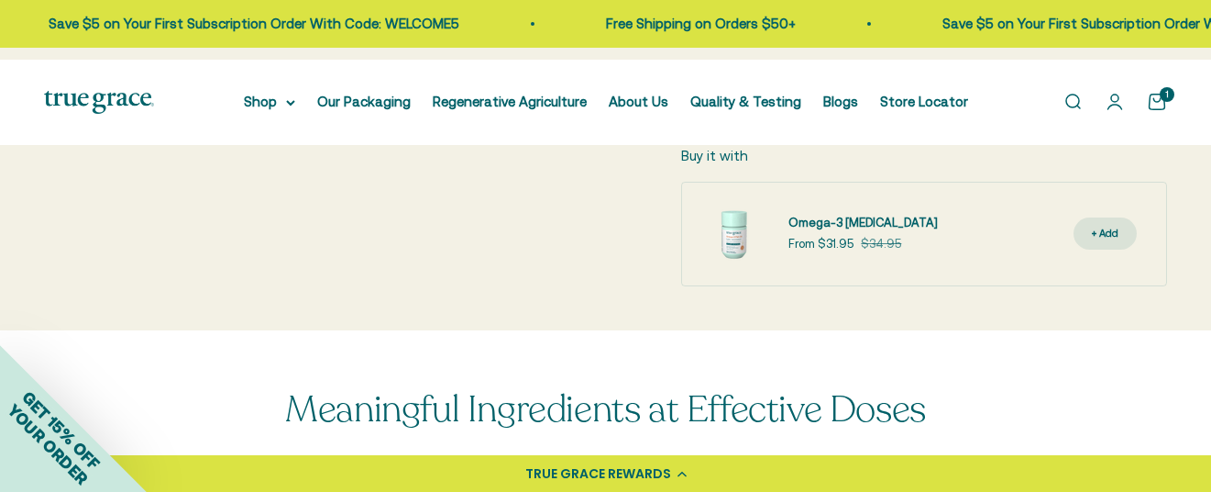
scroll to position [1197, 0]
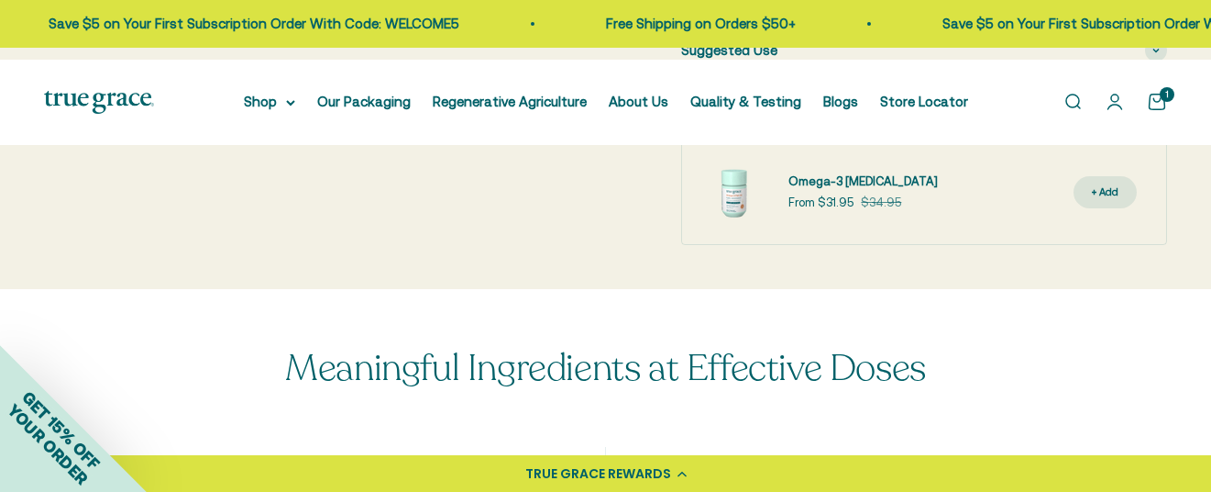
drag, startPoint x: 1216, startPoint y: 16, endPoint x: 1223, endPoint y: 87, distance: 71.9
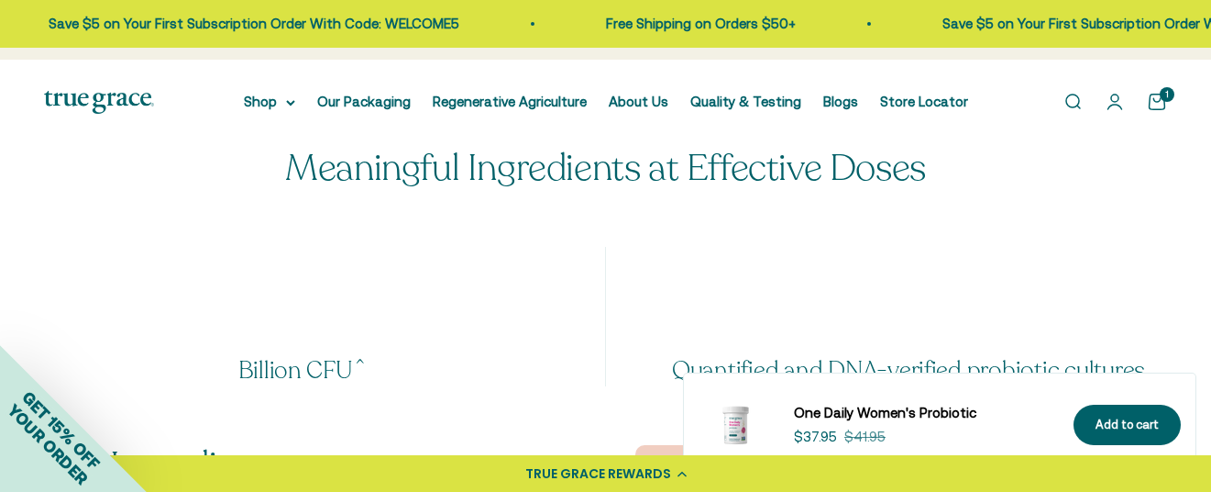
scroll to position [1630, 0]
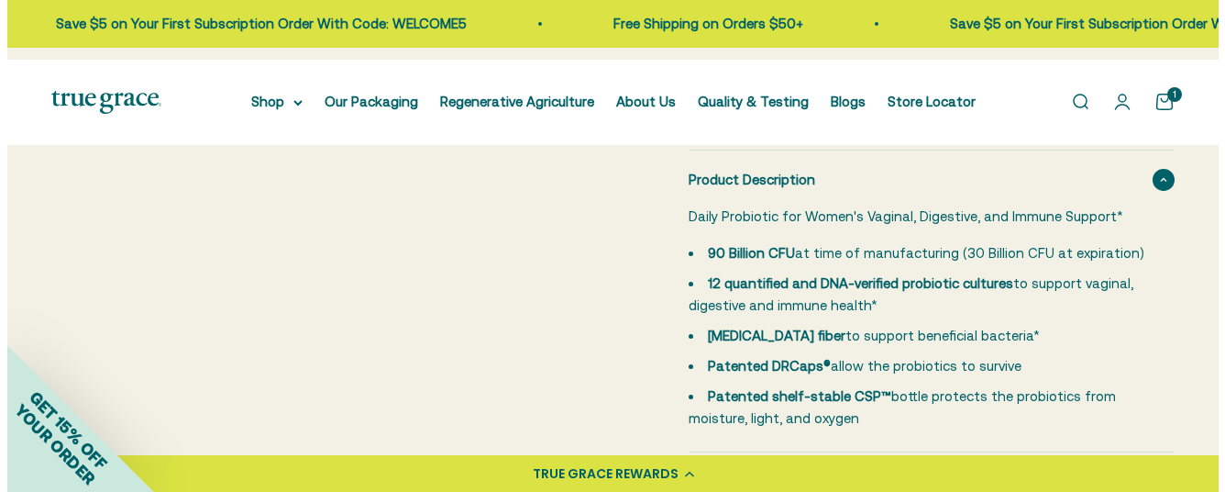
scroll to position [204, 0]
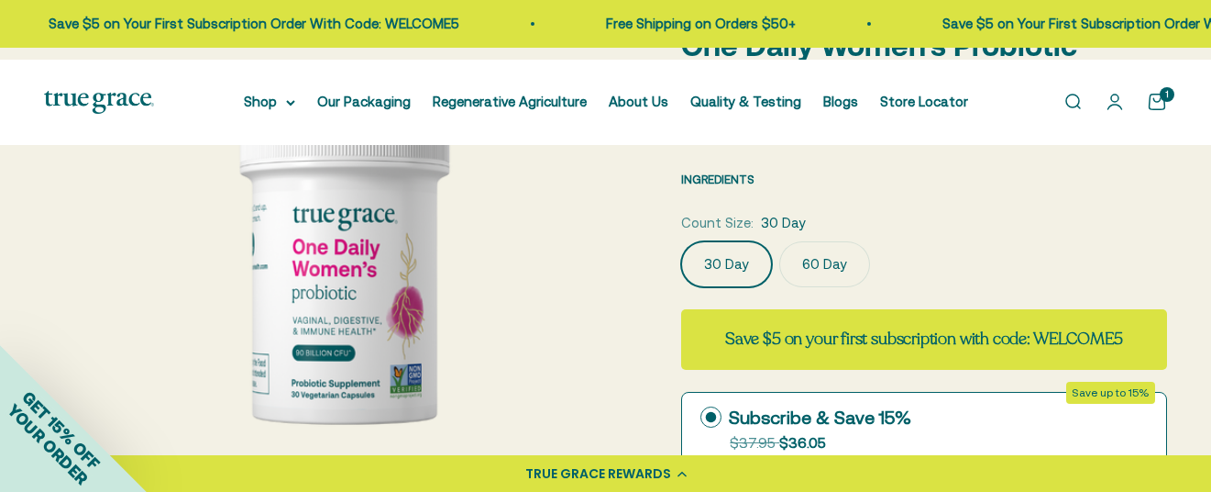
click at [727, 186] on span "INGREDIENTS" at bounding box center [717, 179] width 73 height 14
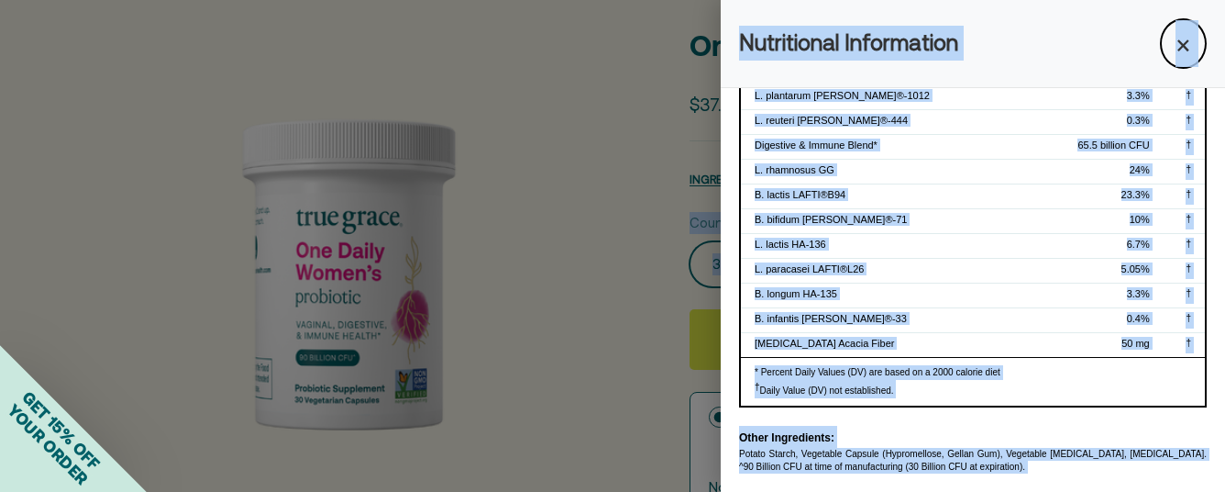
scroll to position [483, 0]
drag, startPoint x: 736, startPoint y: 51, endPoint x: 1030, endPoint y: 349, distance: 418.3
click at [1030, 349] on div "Nutritional Information × Supplement Facts Serving Size: 1 Capsule | Servings P…" at bounding box center [973, 246] width 504 height 492
copy div "Loremipsumd Sitametcons × Adipiscing Elits Doeiusm Temp: 8 Incidid | Utlabore E…"
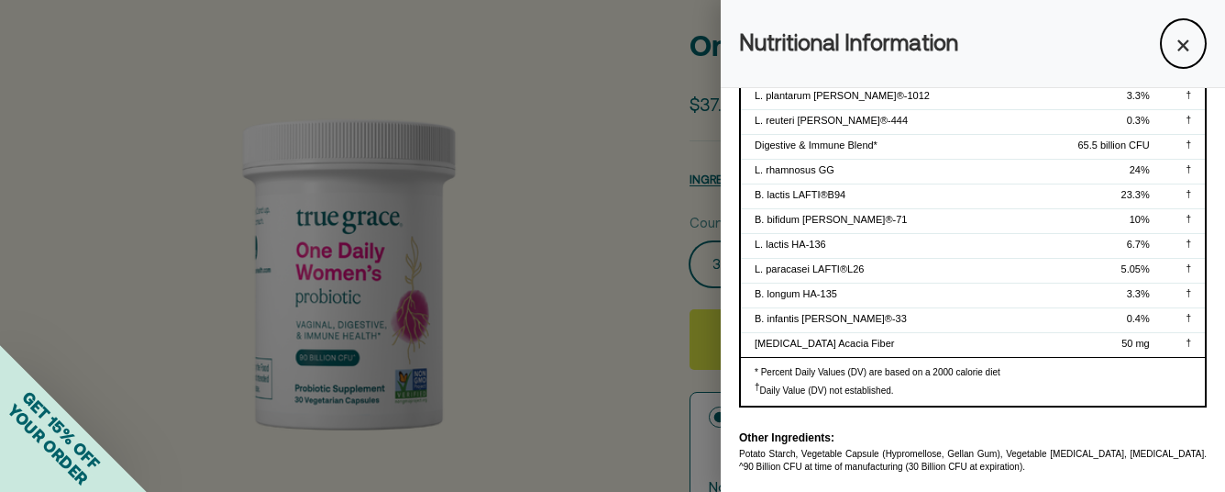
click at [1100, 450] on div "Potato Starch, Vegetable Capsule (Hypromellose, Gellan Gum), Vegetable [MEDICAL…" at bounding box center [973, 461] width 468 height 26
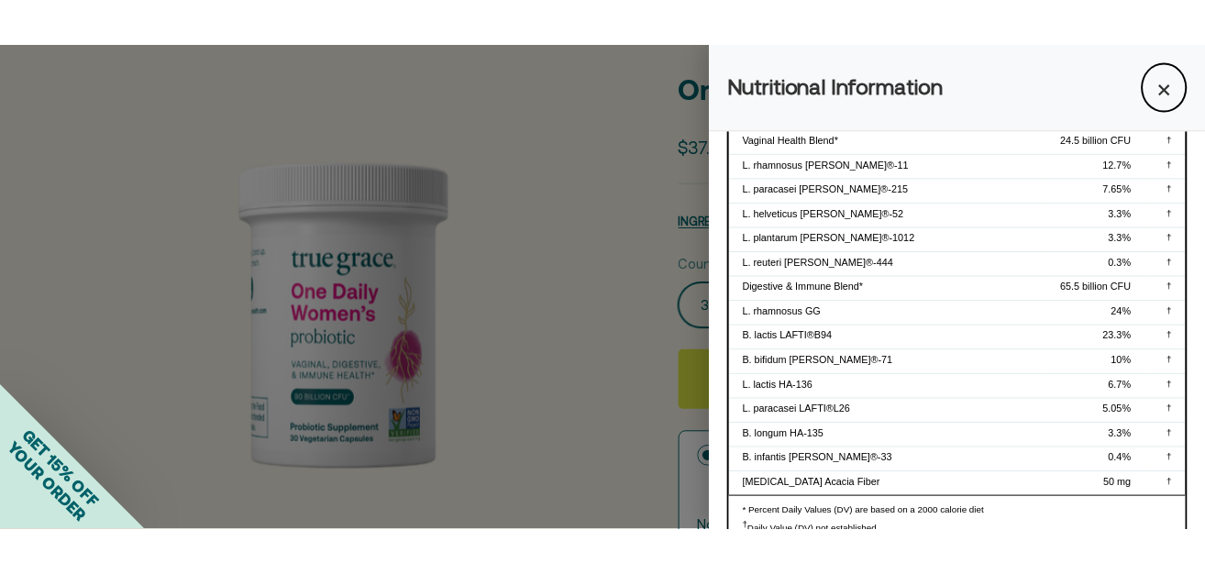
scroll to position [0, 0]
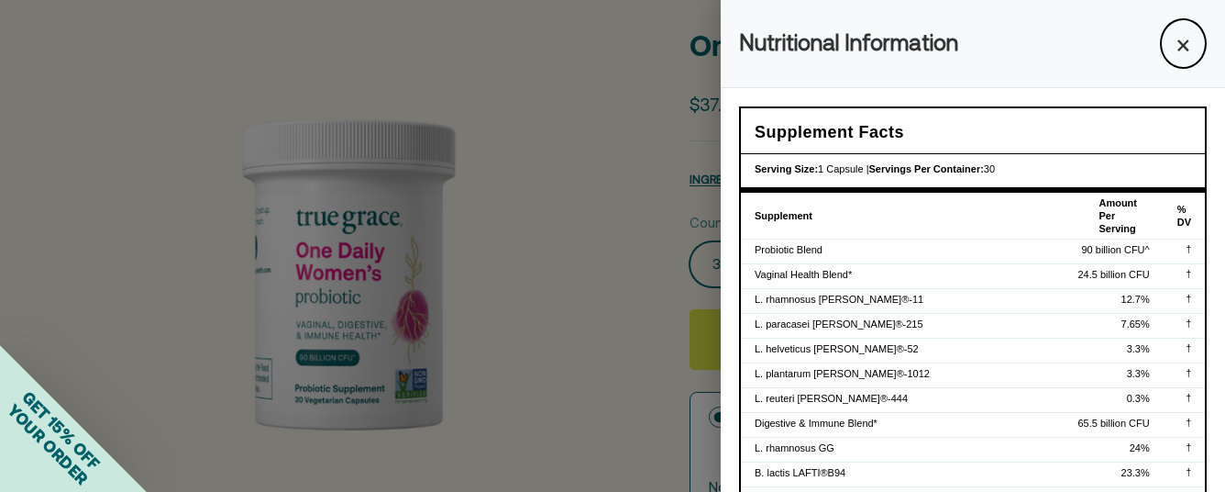
drag, startPoint x: 1090, startPoint y: 462, endPoint x: 828, endPoint y: -1, distance: 532.2
copy body "True Grace Open search Open account page Open cart 1 Shop Our Packaging Regener…"
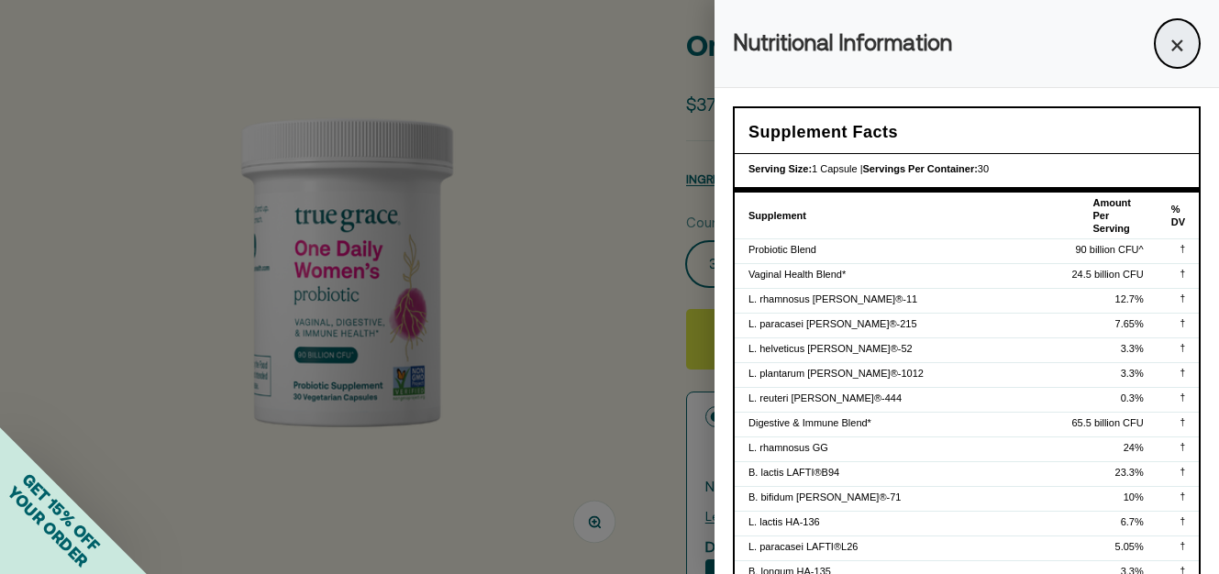
click at [1155, 42] on button "×" at bounding box center [1177, 43] width 47 height 50
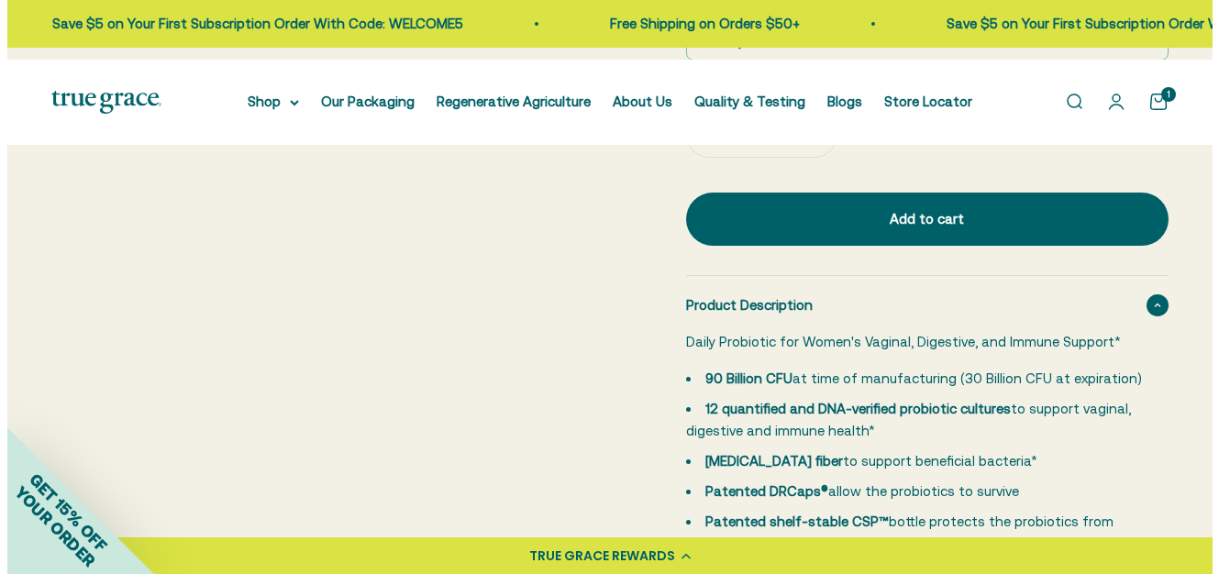
scroll to position [897, 0]
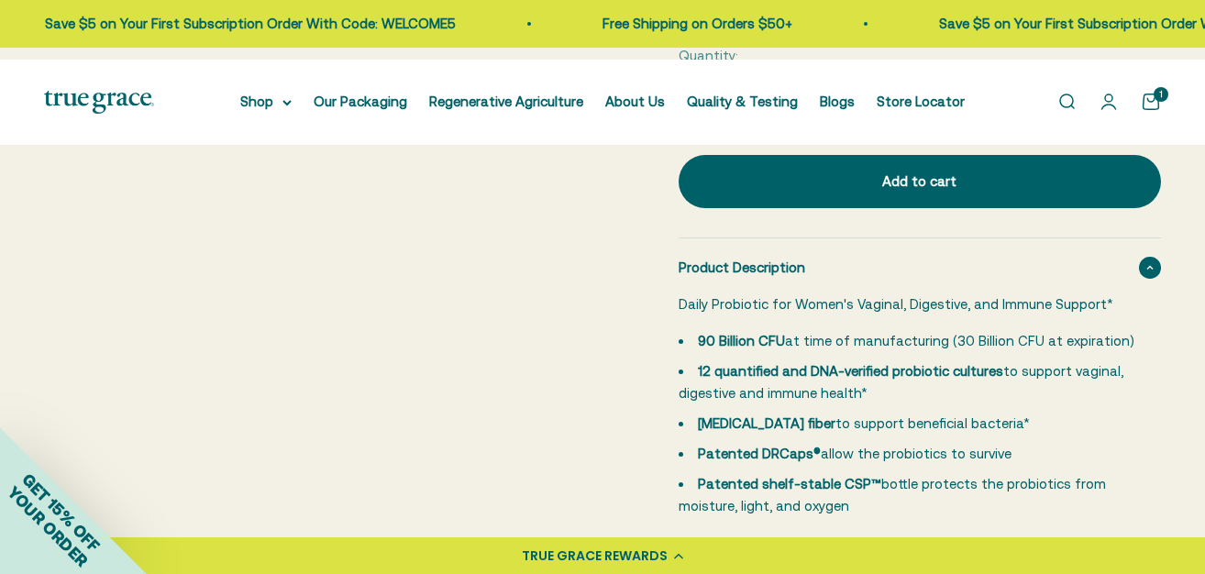
radio input "true"
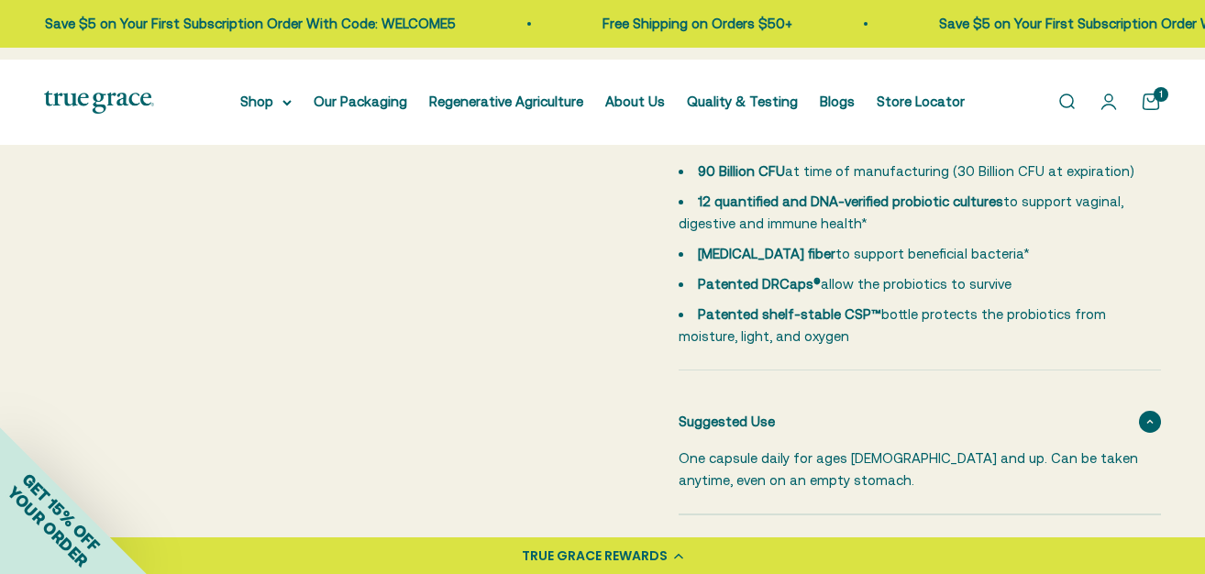
click at [812, 23] on div "Add to cart" at bounding box center [920, 12] width 410 height 22
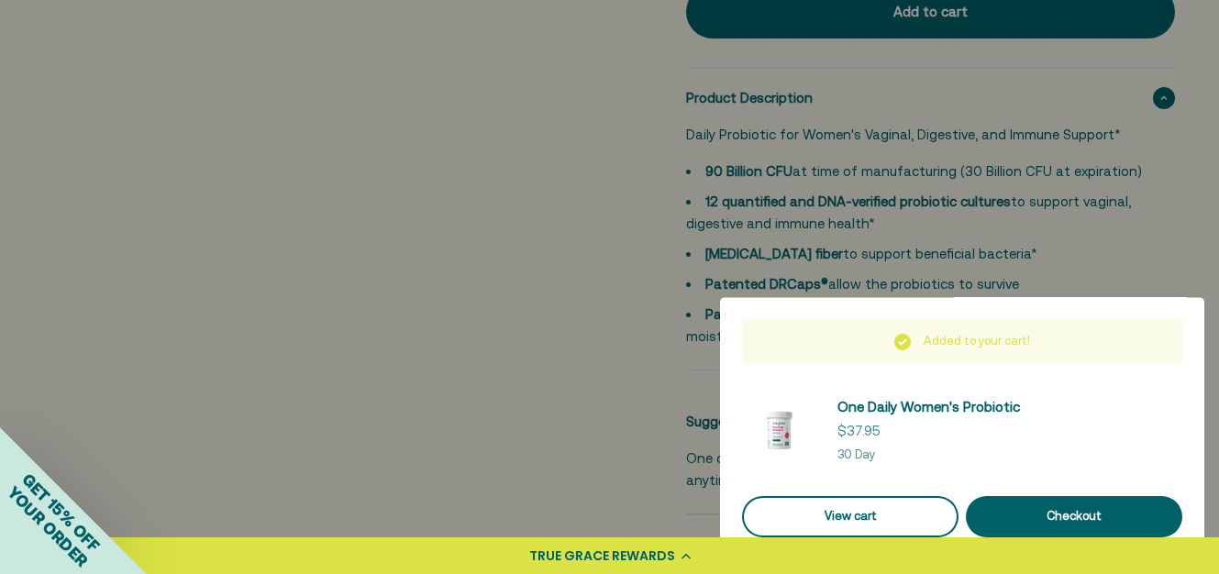
click at [877, 491] on link "View cart" at bounding box center [850, 516] width 216 height 41
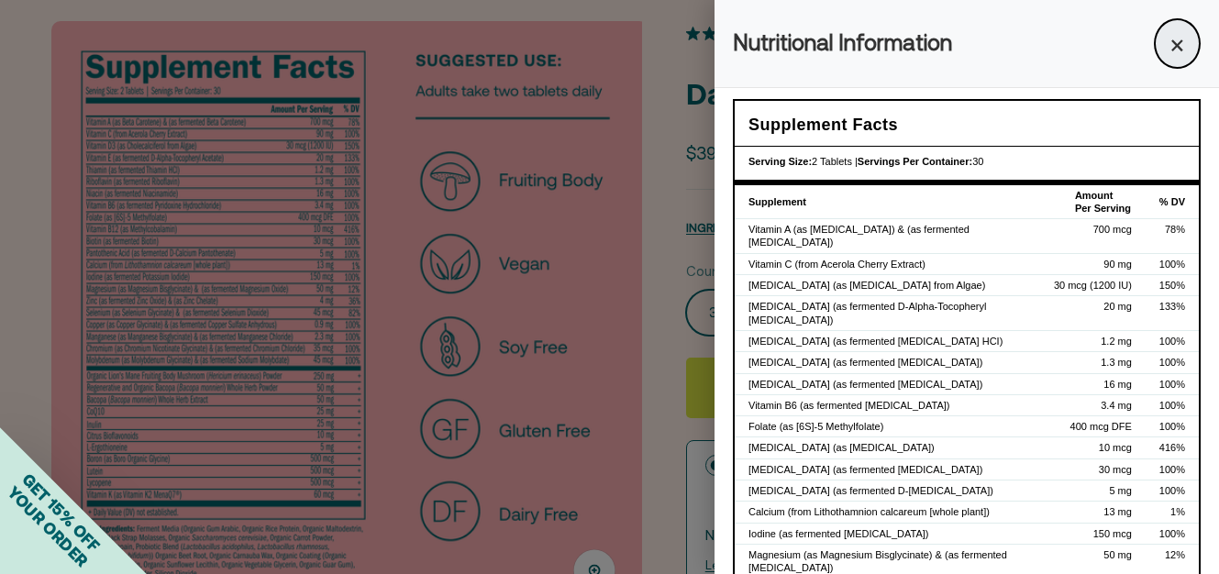
click at [1154, 43] on button "×" at bounding box center [1177, 43] width 47 height 50
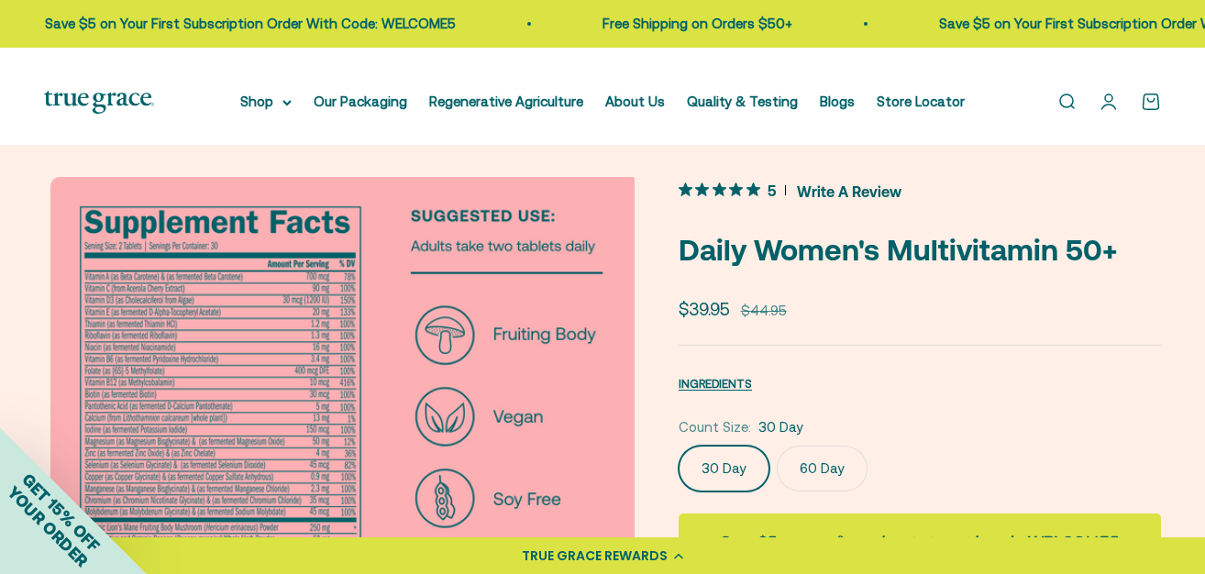
click at [569, 31] on p "Save $5 on Your First Subscription Order With Code: WELCOME5" at bounding box center [774, 24] width 411 height 22
click at [994, 35] on p "Save $5 on Your First Subscription Order With Code: WELCOME5" at bounding box center [945, 24] width 411 height 22
click at [991, 30] on p "Save $5 on Your First Subscription Order With Code: WELCOME5" at bounding box center [857, 24] width 411 height 22
click at [665, 109] on link "About Us" at bounding box center [635, 102] width 60 height 16
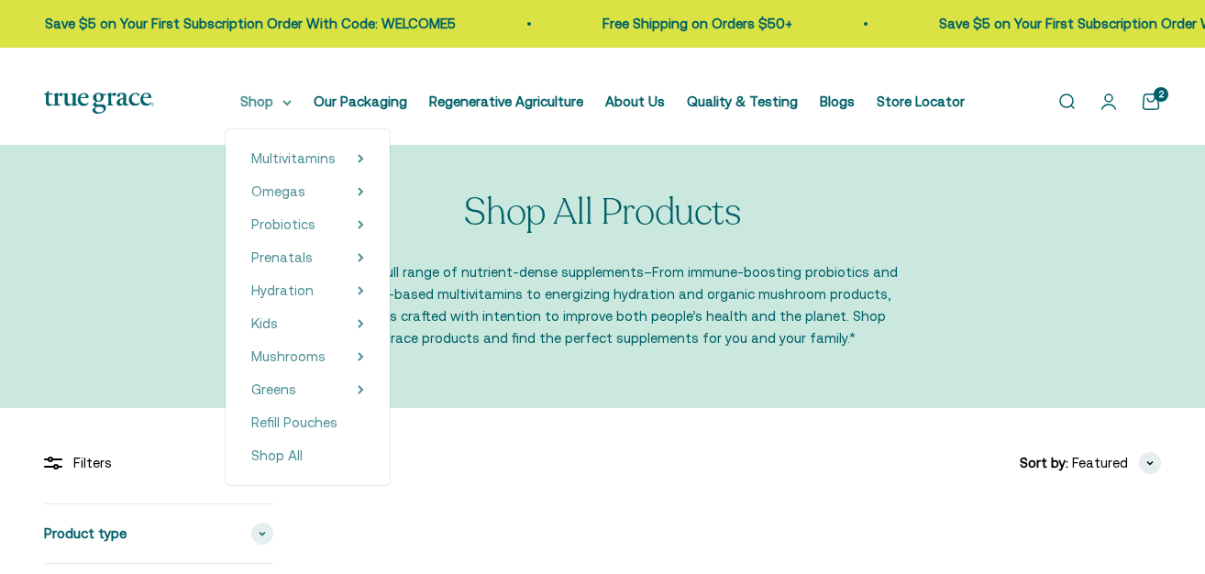
click at [288, 105] on icon at bounding box center [286, 103] width 7 height 4
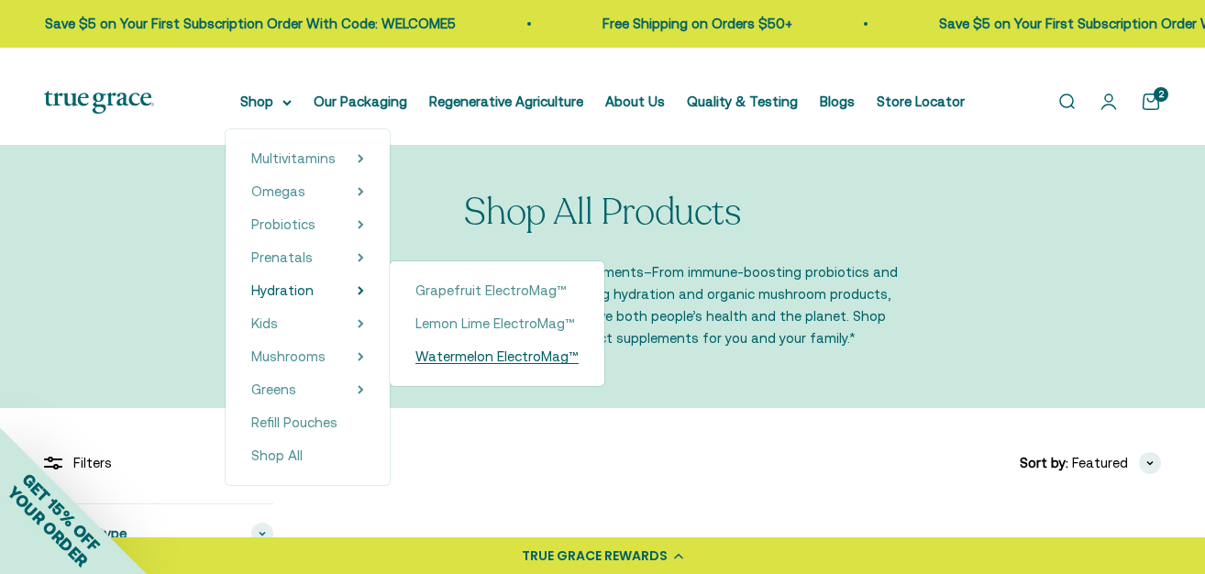
click at [498, 364] on span "Watermelon ElectroMag™" at bounding box center [496, 356] width 163 height 16
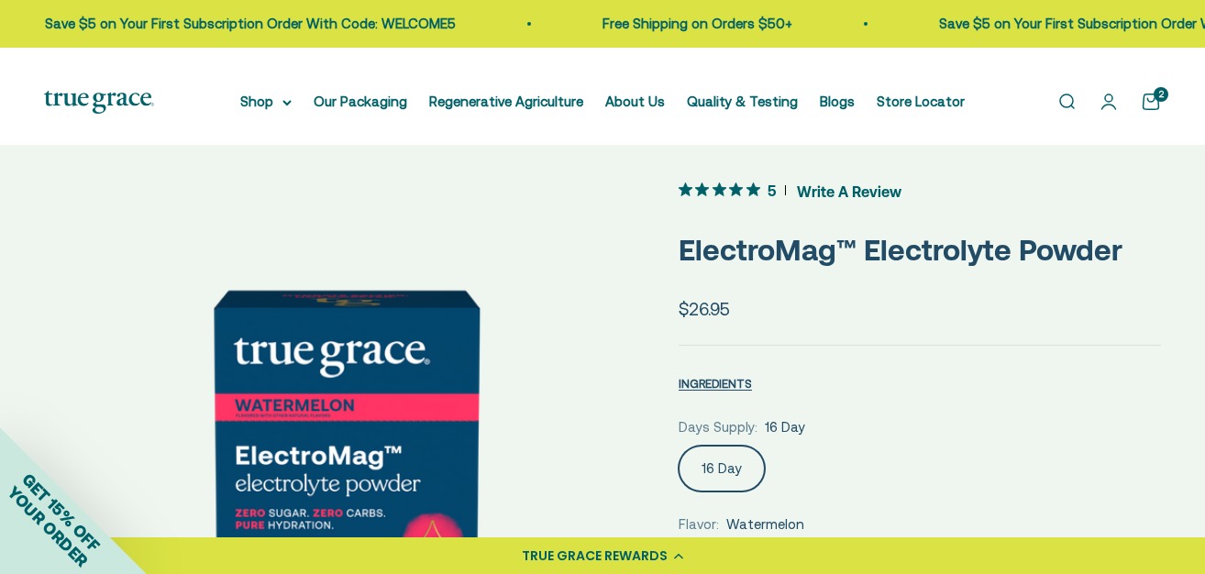
click at [1056, 112] on link "Open search" at bounding box center [1066, 102] width 20 height 20
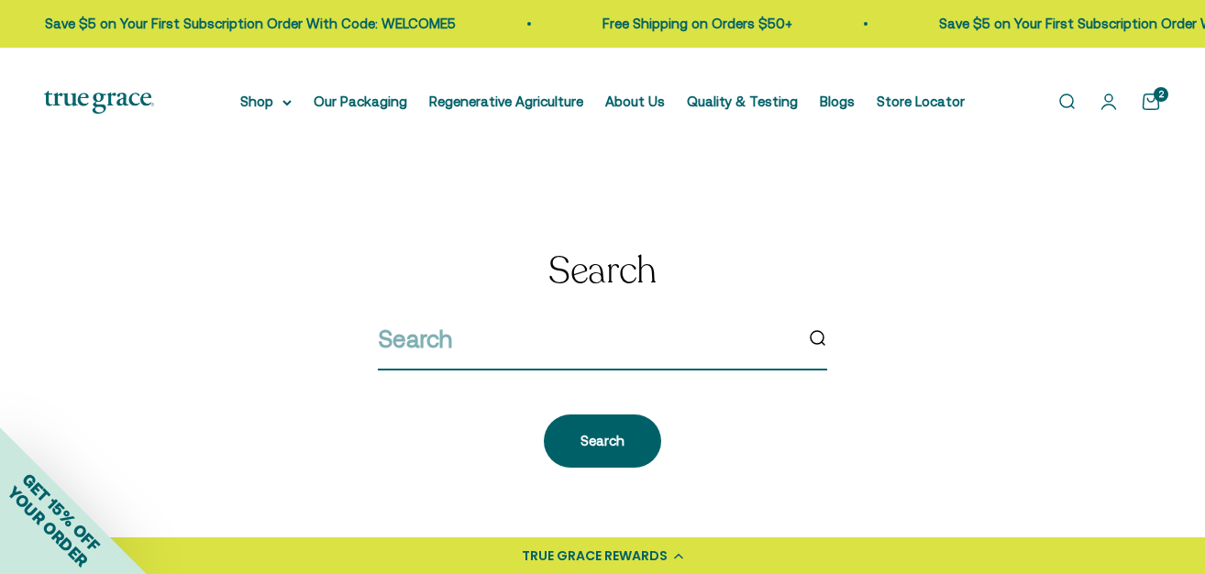
click at [644, 359] on input "search" at bounding box center [585, 339] width 414 height 39
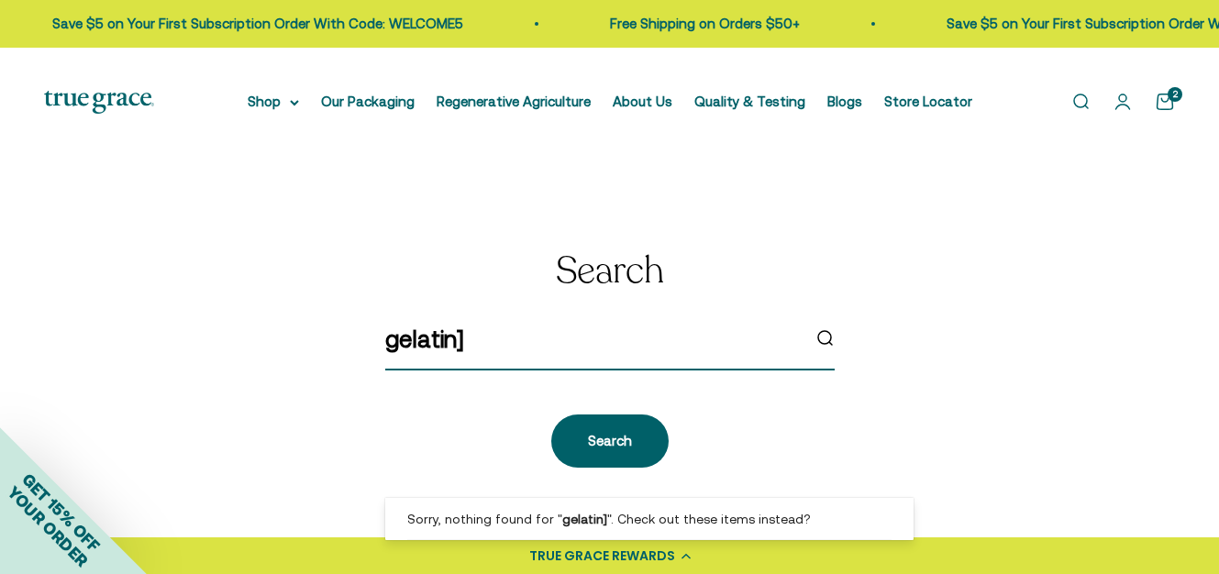
type input "gelatin"
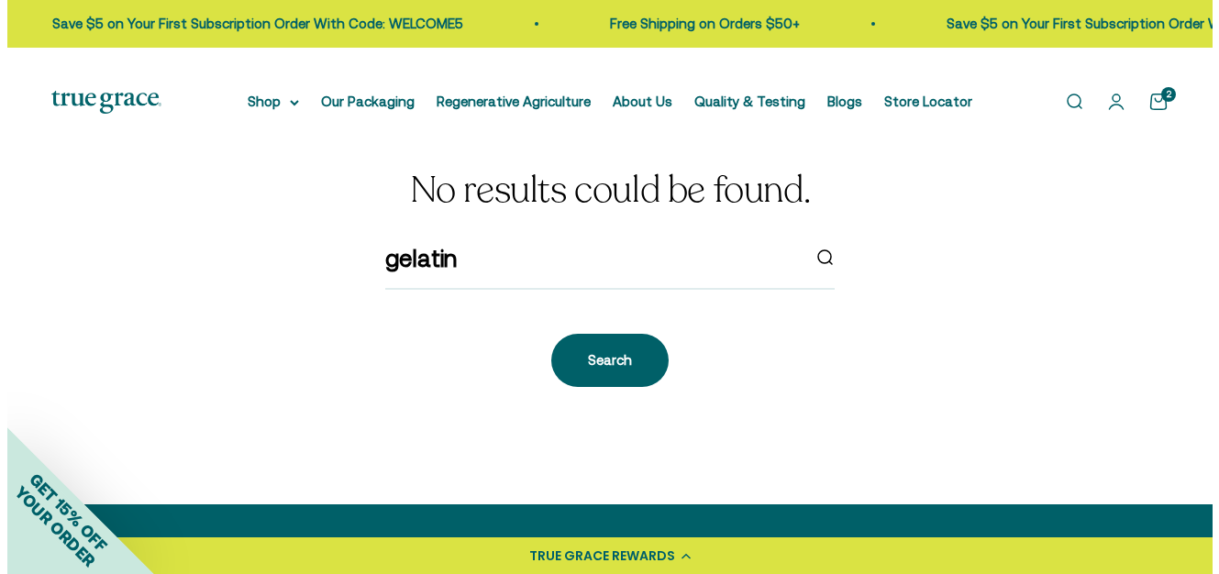
scroll to position [86, 0]
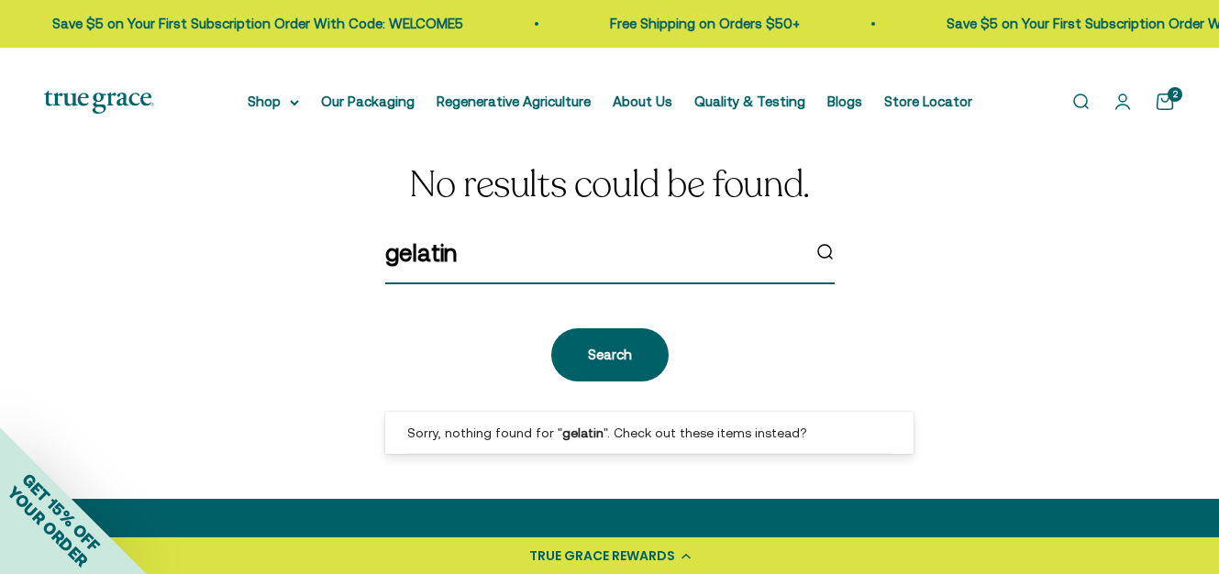
drag, startPoint x: 526, startPoint y: 378, endPoint x: 292, endPoint y: 349, distance: 236.5
click at [292, 349] on div "No results could be found. gelatin Search" at bounding box center [609, 273] width 1131 height 218
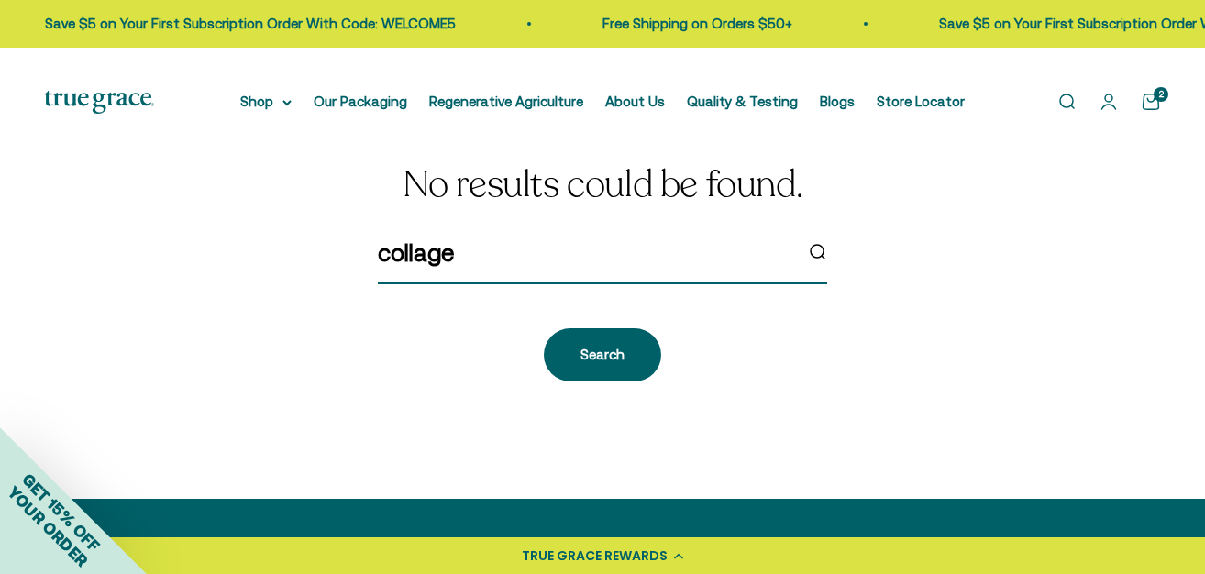
type input "collagen"
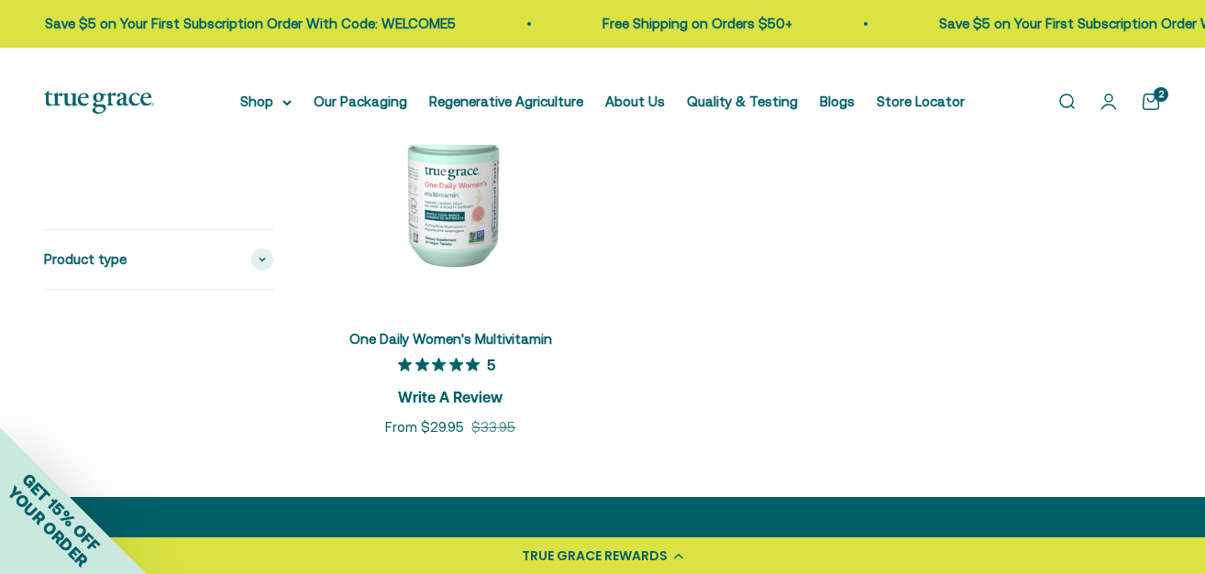
scroll to position [387, 0]
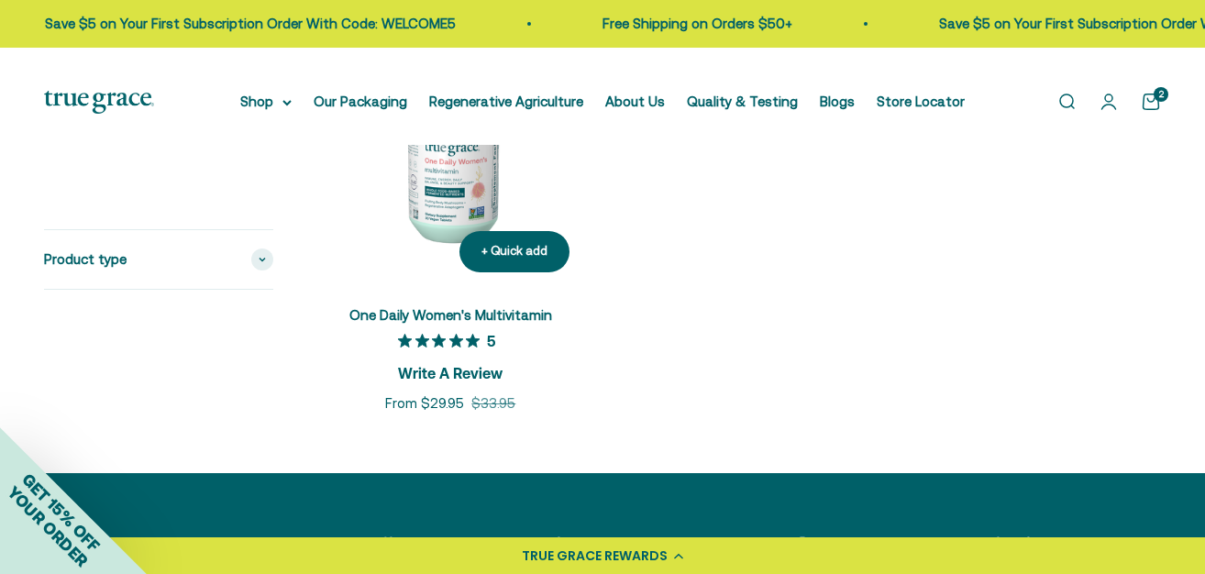
click at [552, 326] on span "One Daily Women's Multivitamin" at bounding box center [450, 315] width 203 height 21
click at [551, 323] on link "One Daily Women's Multivitamin" at bounding box center [450, 315] width 203 height 16
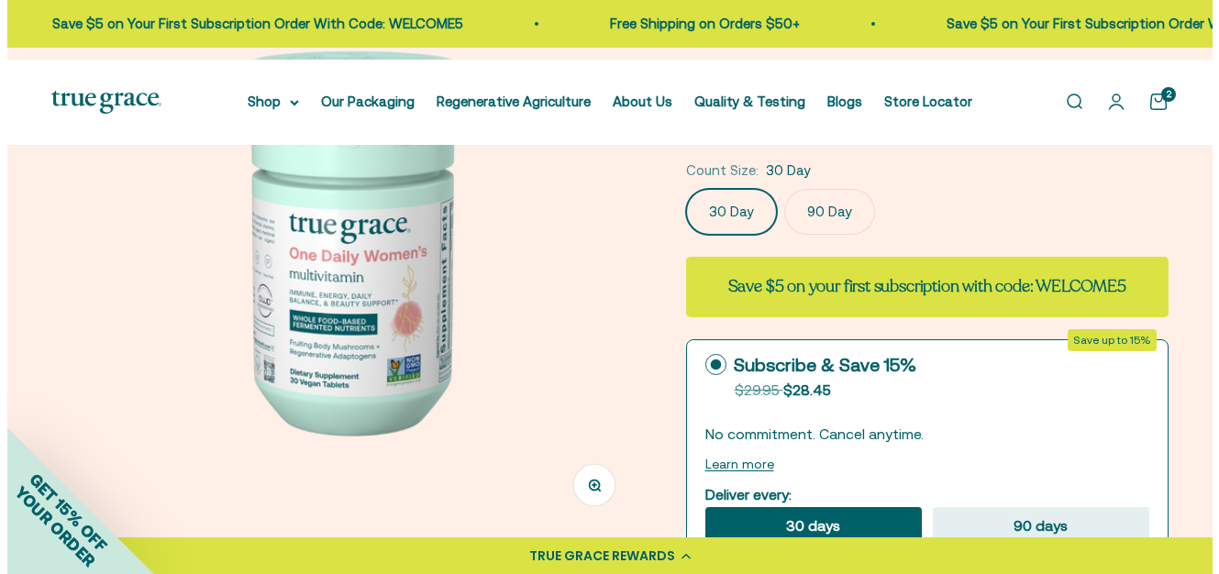
scroll to position [171, 0]
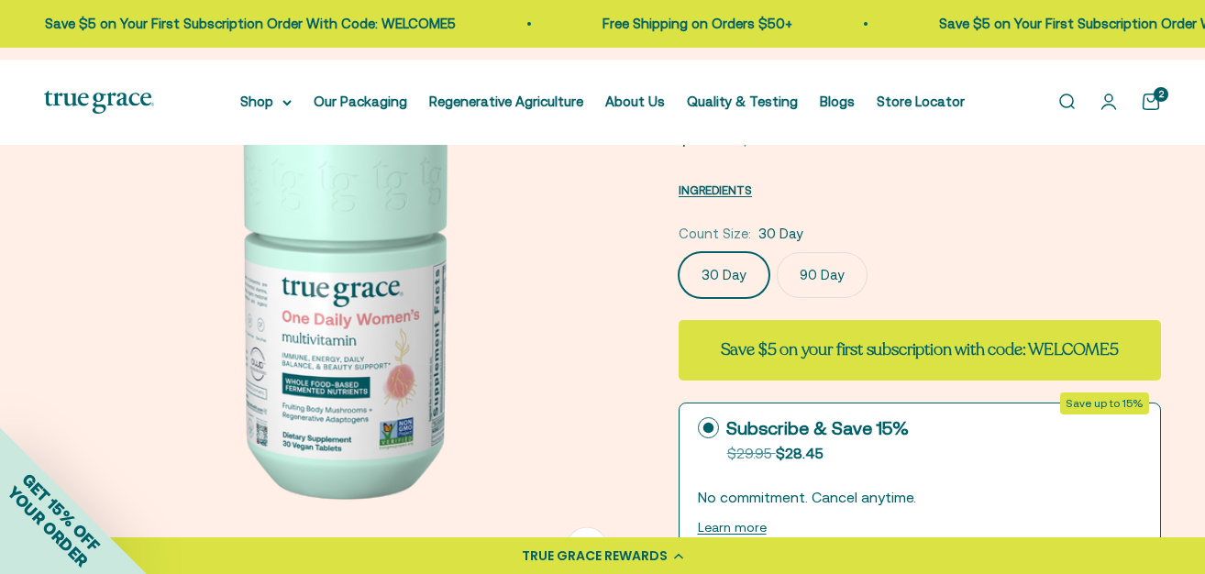
drag, startPoint x: 1210, startPoint y: 23, endPoint x: 1210, endPoint y: 37, distance: 13.8
click at [741, 197] on span "INGREDIENTS" at bounding box center [715, 190] width 73 height 14
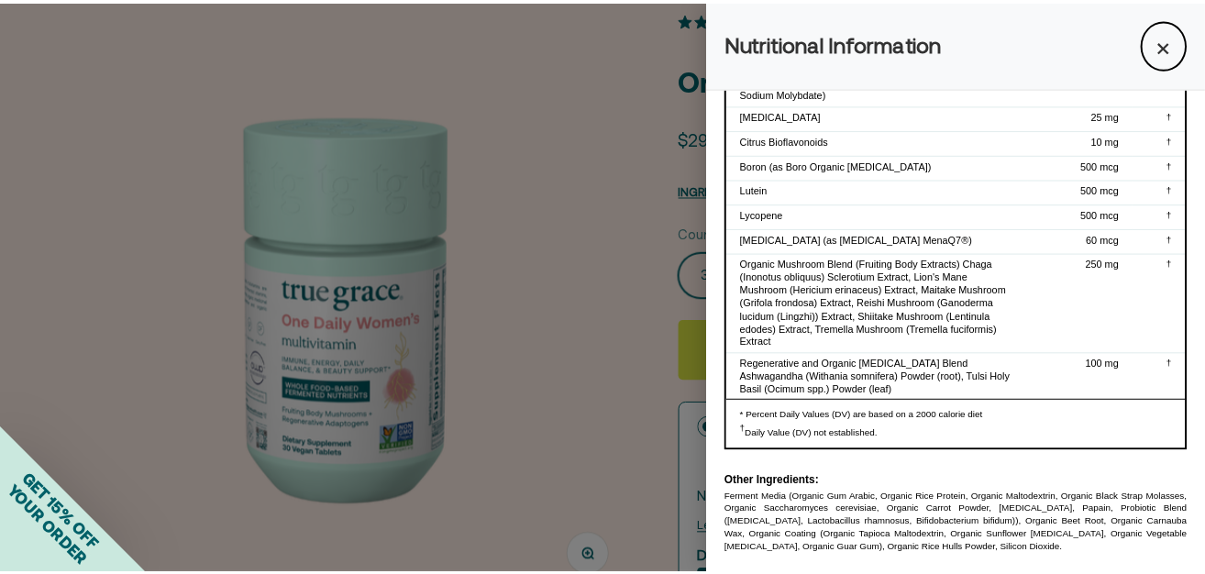
scroll to position [0, 0]
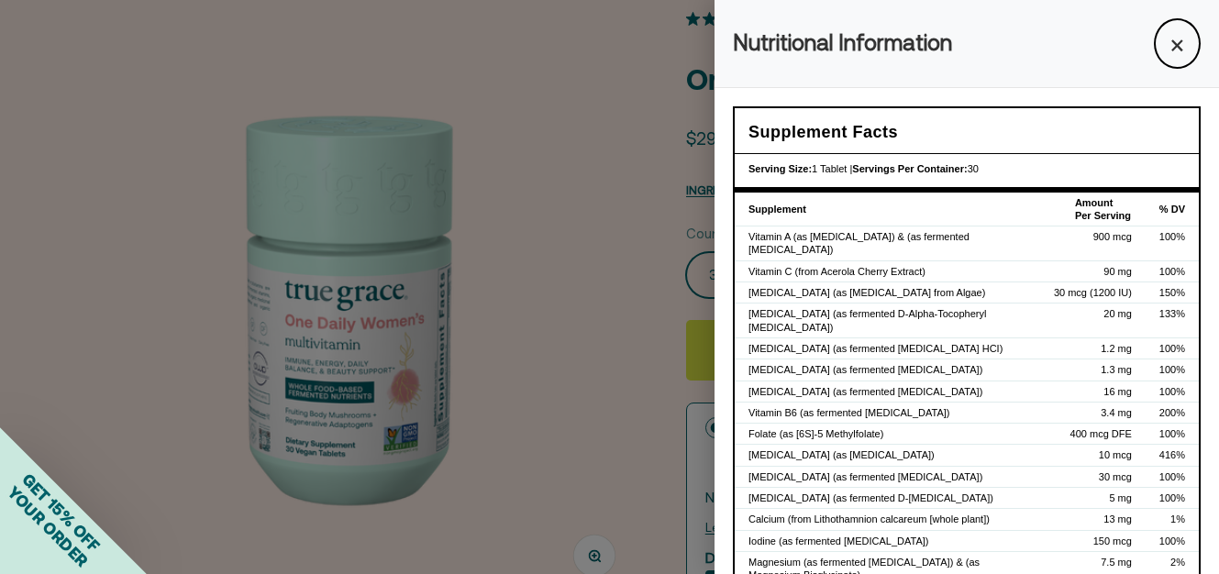
click at [605, 110] on div at bounding box center [609, 287] width 1219 height 574
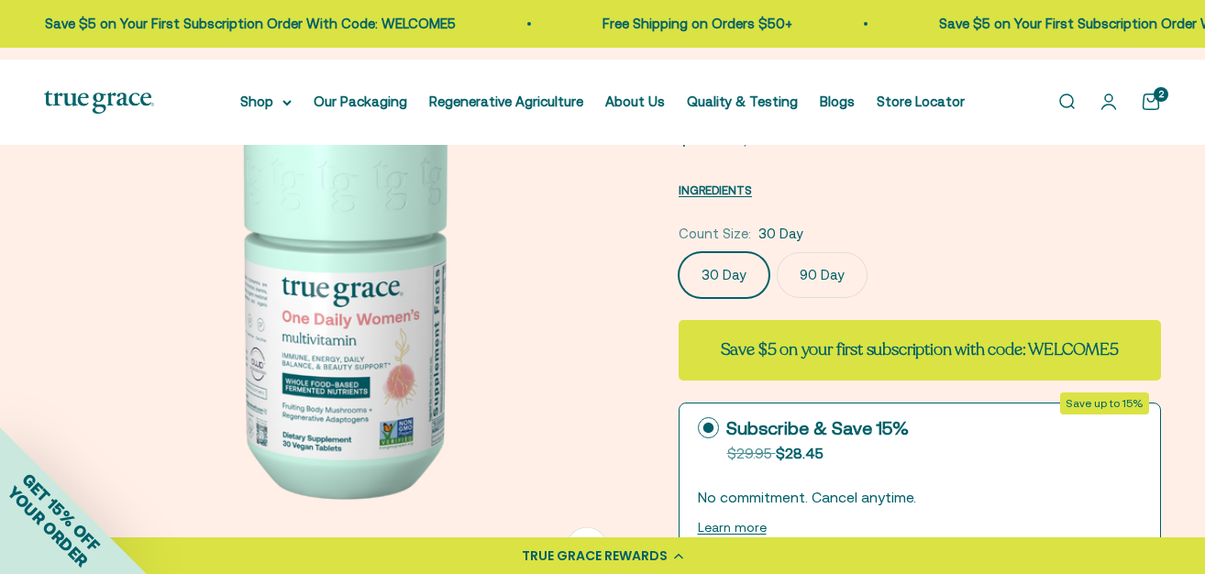
click at [1141, 112] on link "Open cart 2" at bounding box center [1151, 102] width 20 height 20
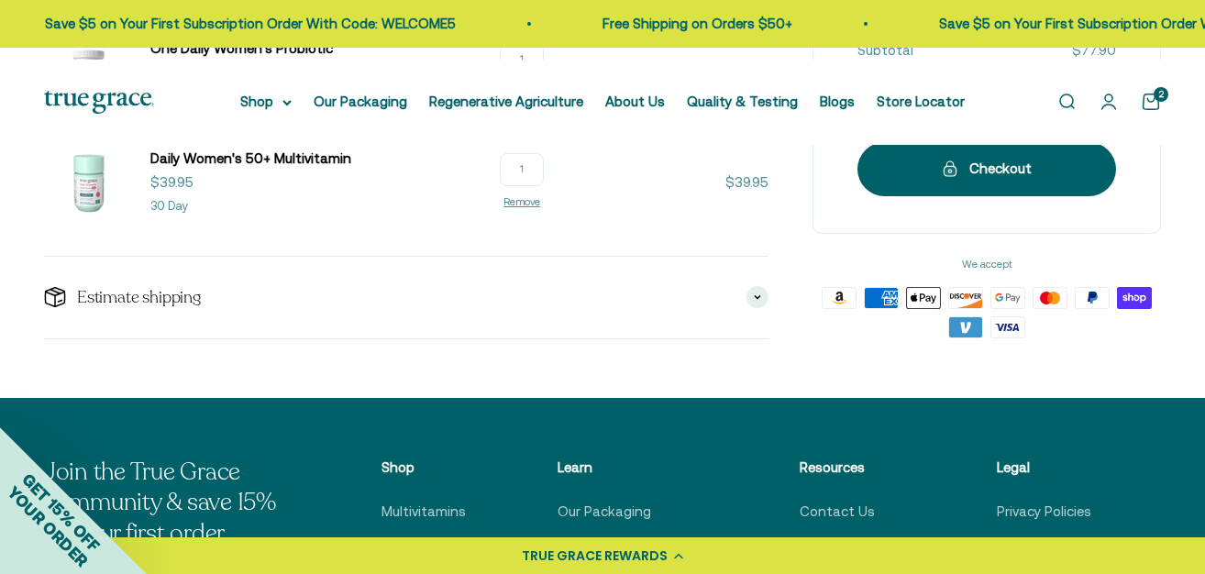
scroll to position [414, 0]
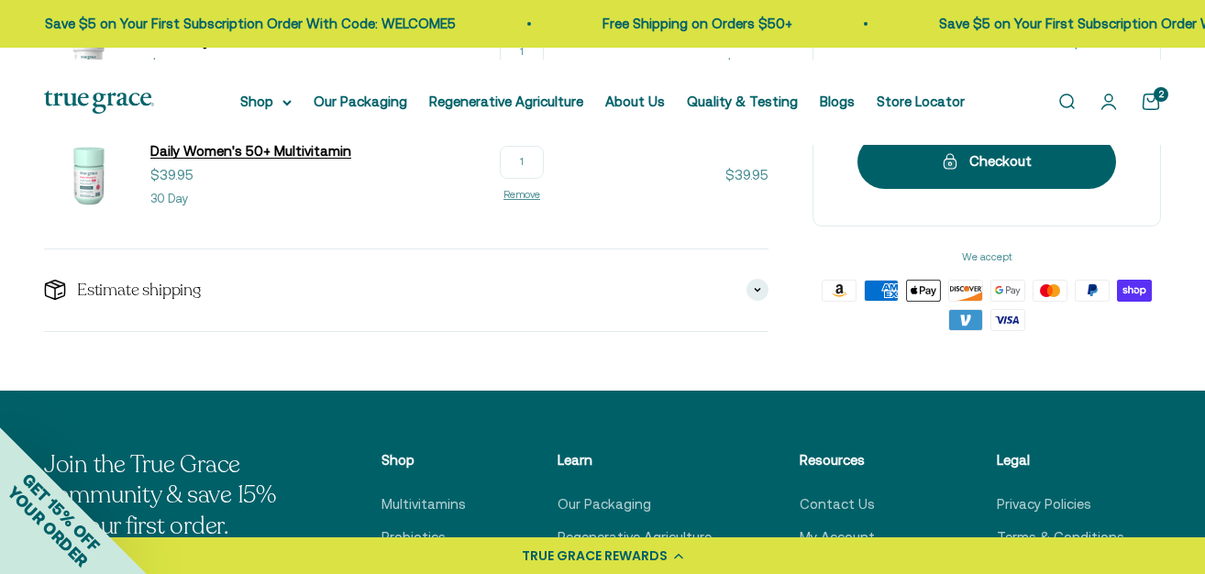
click at [351, 159] on span "Daily Women's 50+ Multivitamin" at bounding box center [250, 151] width 201 height 16
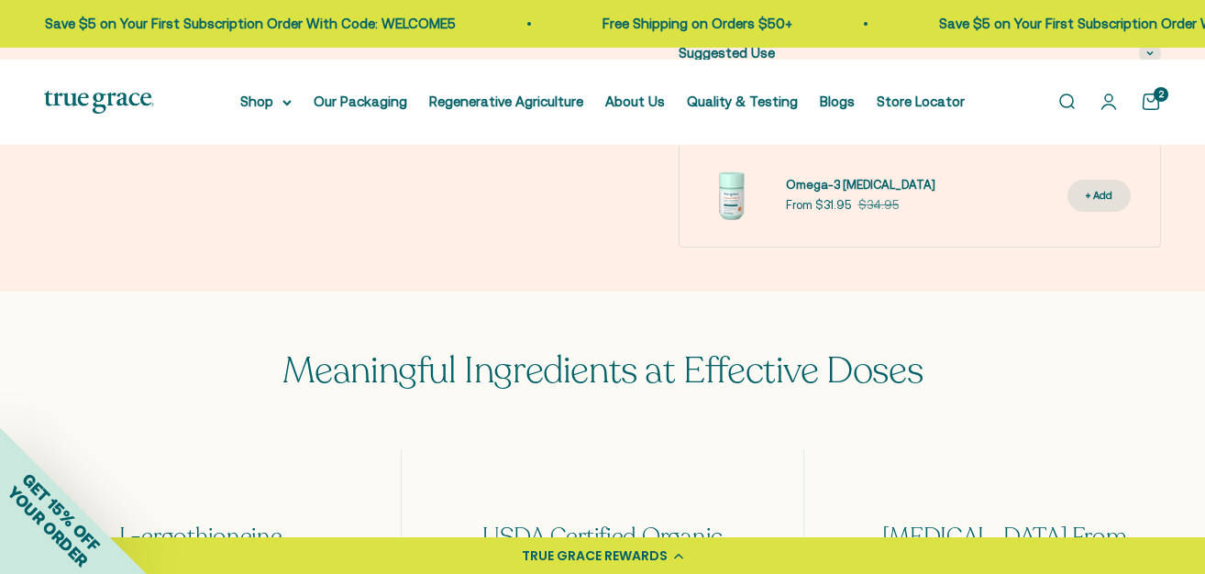
scroll to position [1237, 0]
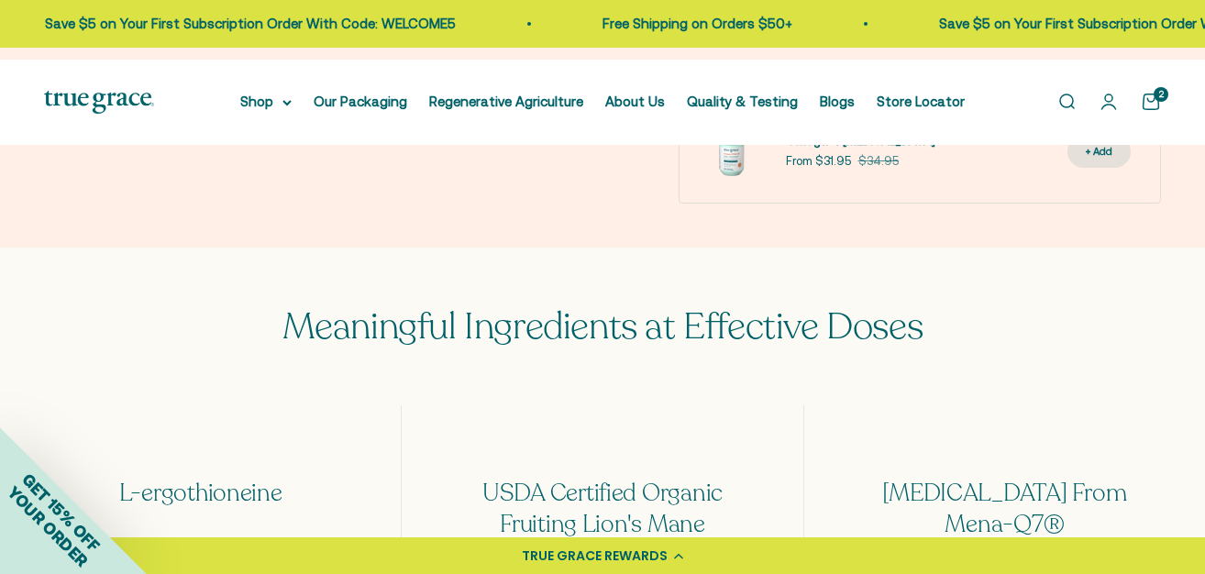
drag, startPoint x: 1211, startPoint y: 19, endPoint x: 1197, endPoint y: 102, distance: 83.8
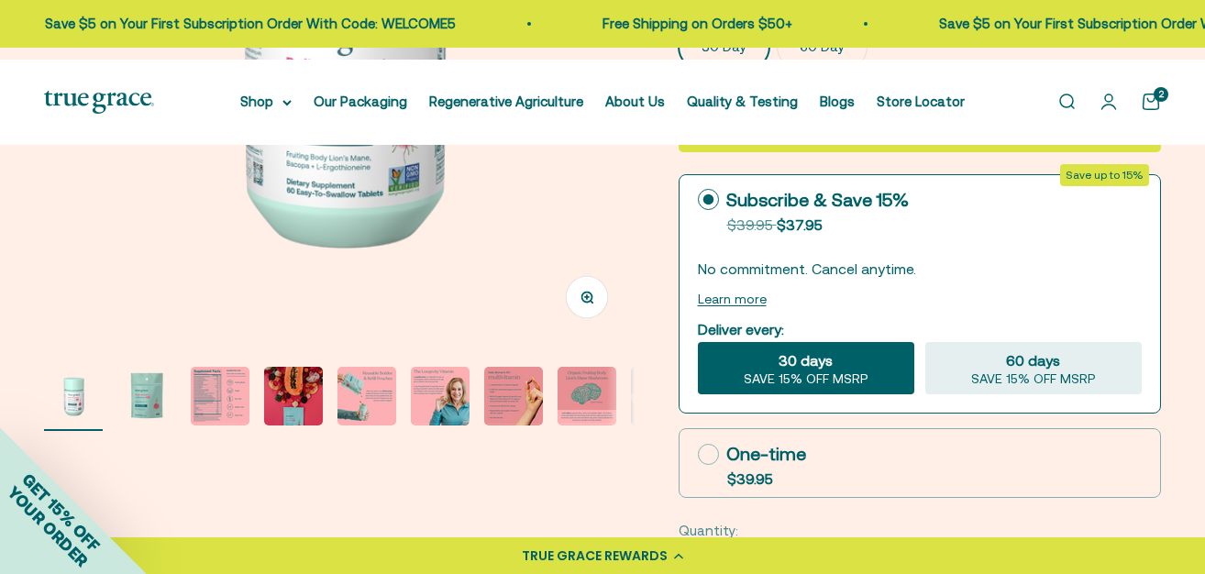
scroll to position [460, 0]
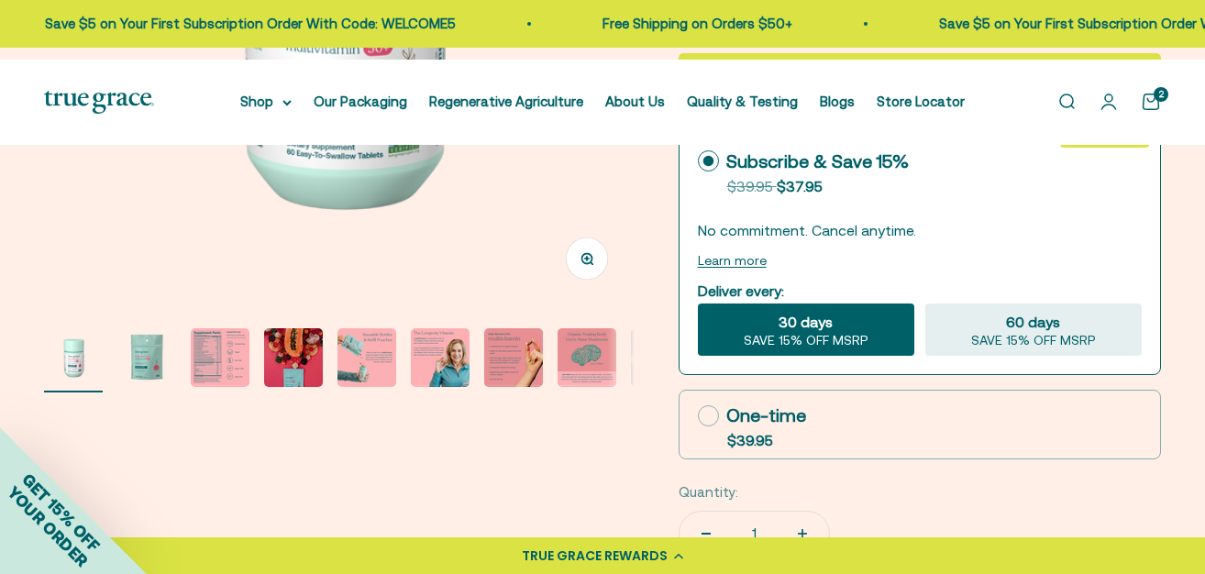
click at [213, 387] on img "Go to item 3" at bounding box center [220, 357] width 59 height 59
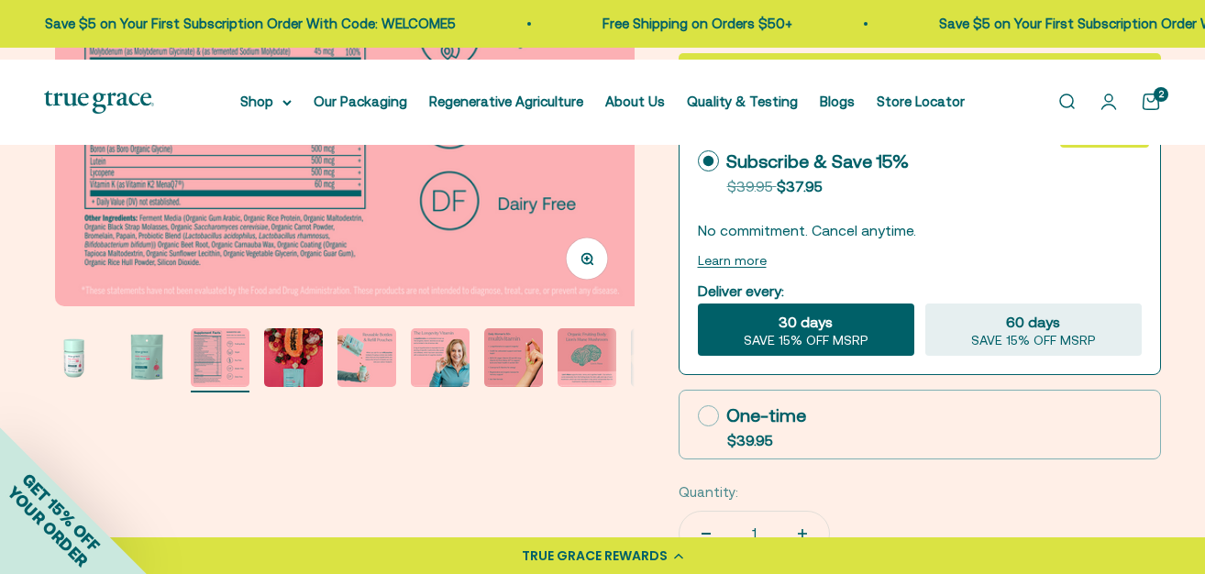
scroll to position [0, 1196]
click at [1154, 102] on cart-count "2" at bounding box center [1161, 94] width 15 height 15
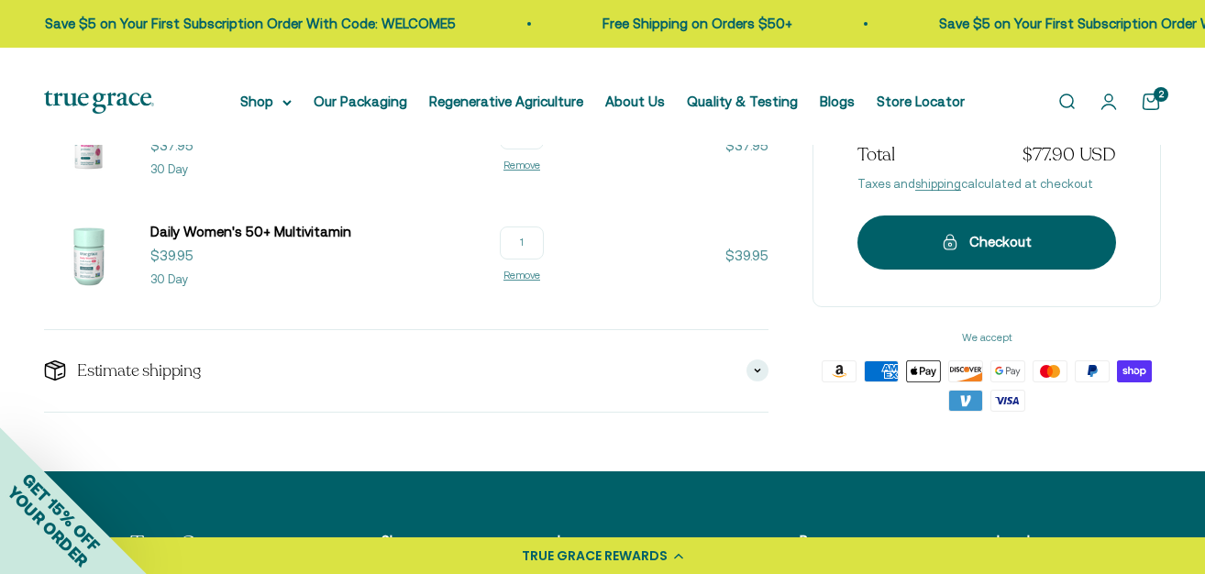
scroll to position [335, 0]
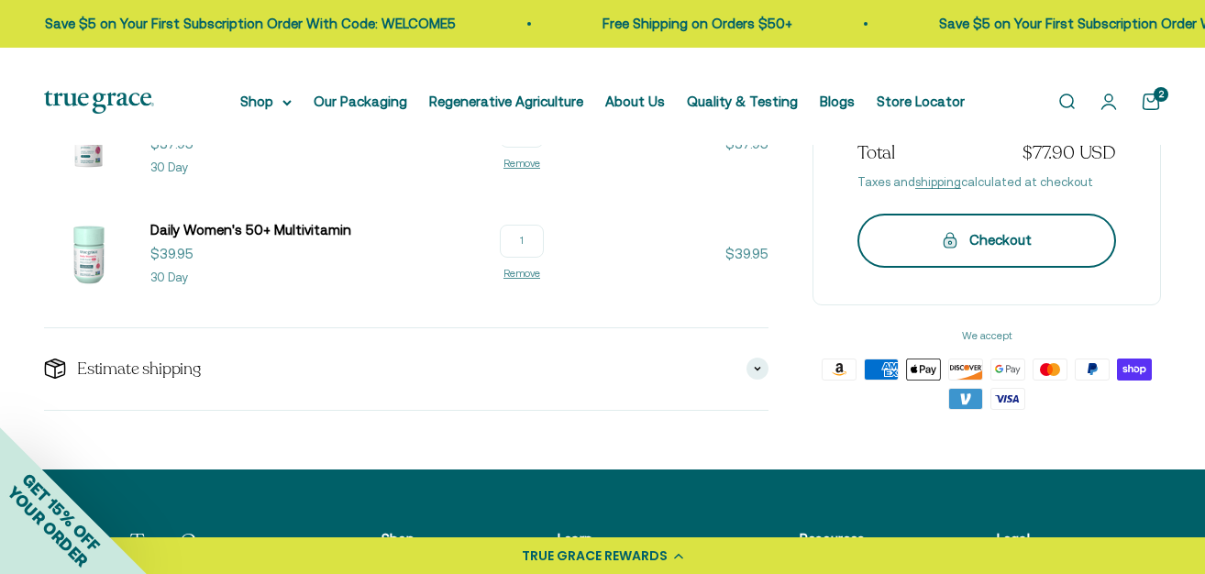
click at [962, 268] on button "Checkout" at bounding box center [986, 241] width 259 height 53
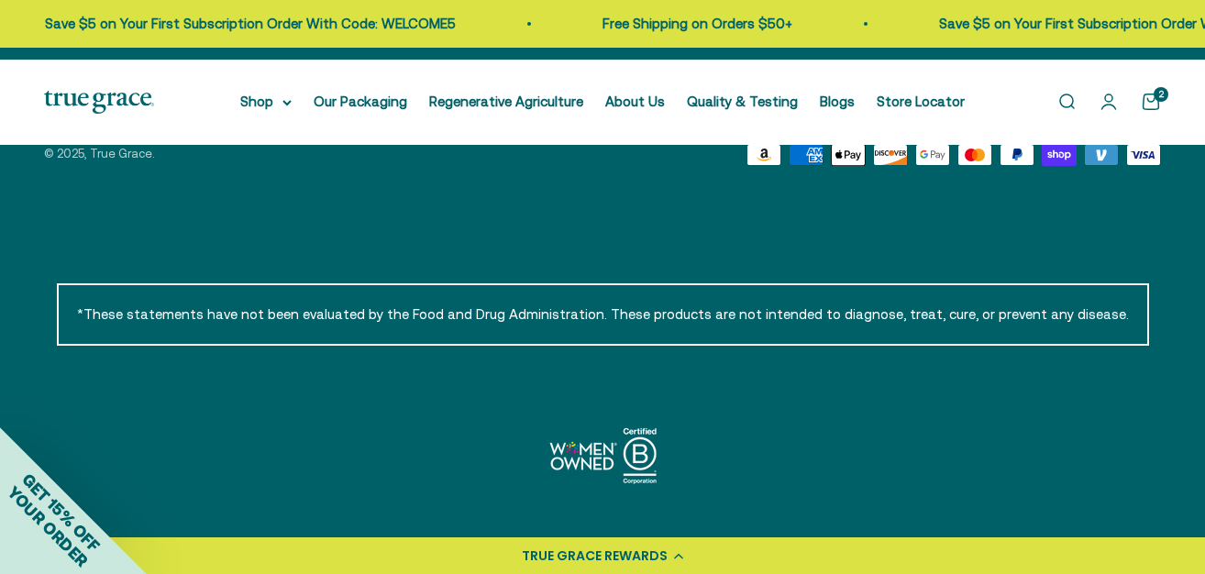
scroll to position [4711, 0]
click at [116, 100] on link "Follow on Instagram" at bounding box center [103, 87] width 25 height 25
